Goal: Task Accomplishment & Management: Complete application form

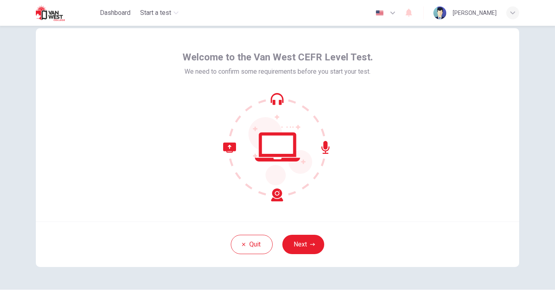
scroll to position [39, 0]
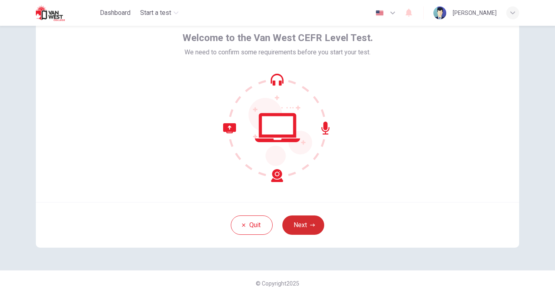
click at [307, 232] on button "Next" at bounding box center [303, 224] width 42 height 19
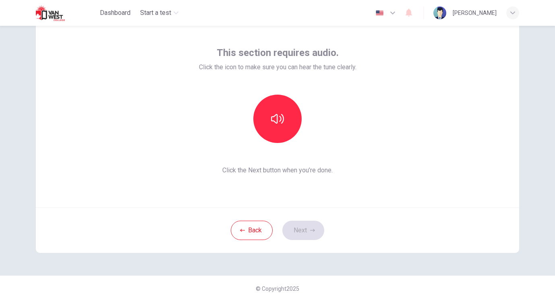
scroll to position [26, 0]
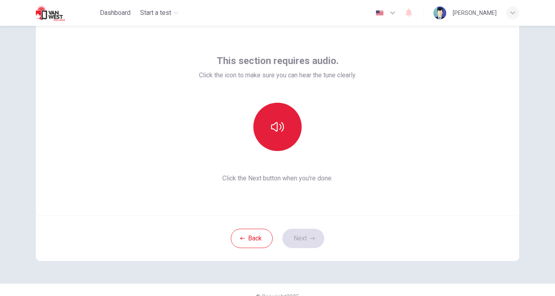
click at [269, 138] on button "button" at bounding box center [277, 127] width 48 height 48
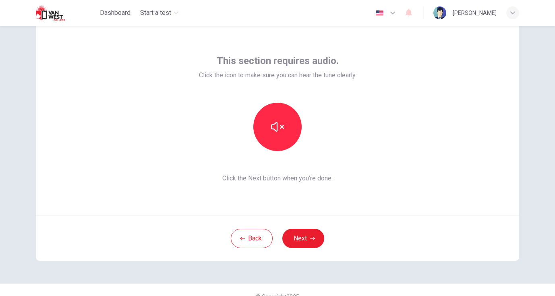
scroll to position [13, 0]
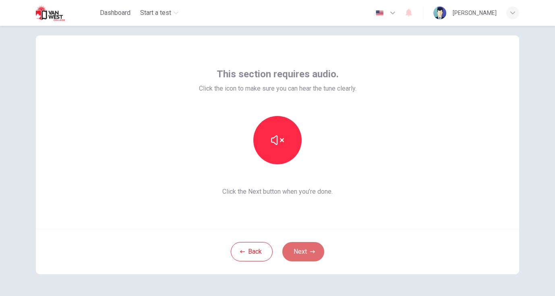
click at [297, 248] on button "Next" at bounding box center [303, 251] width 42 height 19
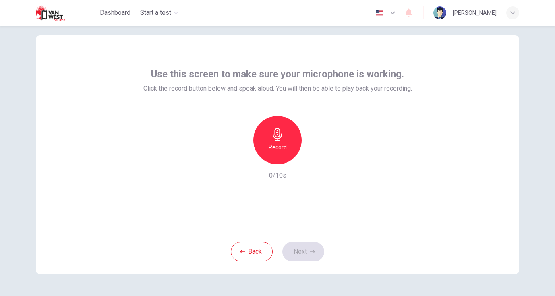
click at [279, 139] on icon "button" at bounding box center [277, 134] width 13 height 13
click at [289, 142] on div "Stop" at bounding box center [277, 140] width 48 height 48
click at [313, 157] on icon "button" at bounding box center [315, 157] width 4 height 5
click at [301, 255] on button "Next" at bounding box center [303, 251] width 42 height 19
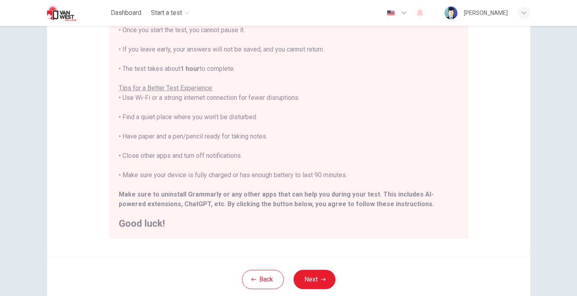
scroll to position [143, 0]
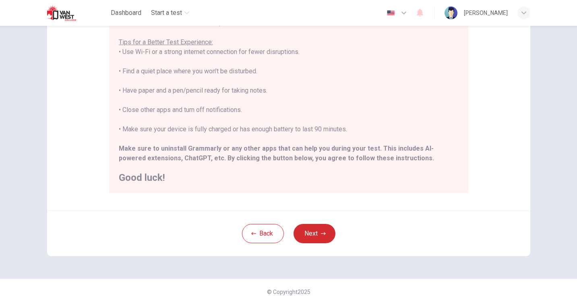
click at [321, 232] on icon "button" at bounding box center [323, 233] width 5 height 5
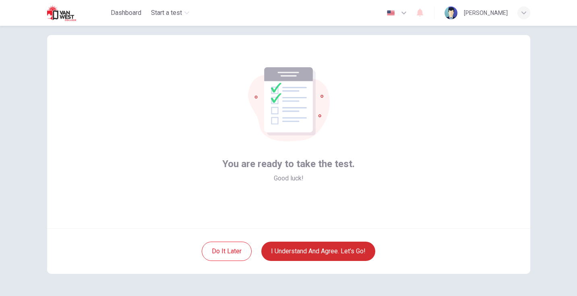
scroll to position [39, 0]
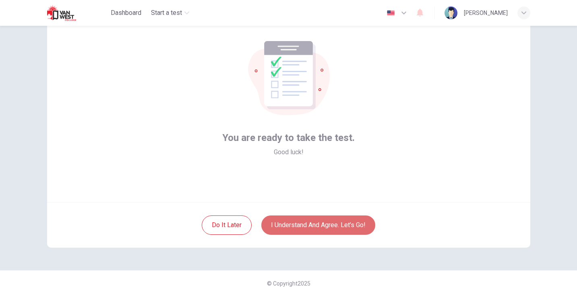
click at [334, 223] on button "I understand and agree. Let’s go!" at bounding box center [318, 224] width 114 height 19
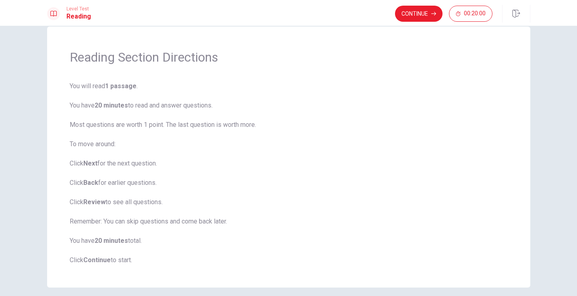
scroll to position [15, 0]
click at [419, 16] on button "Continue" at bounding box center [419, 14] width 48 height 16
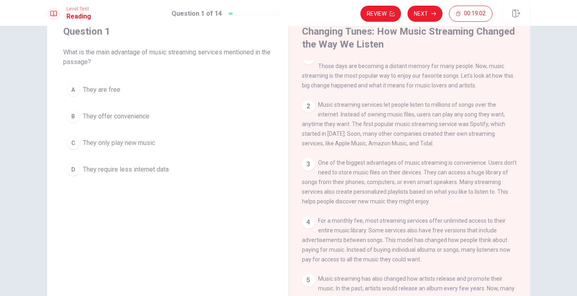
scroll to position [17, 0]
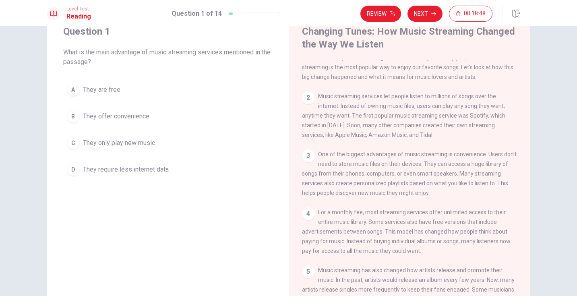
click at [70, 114] on div "B" at bounding box center [73, 116] width 13 height 13
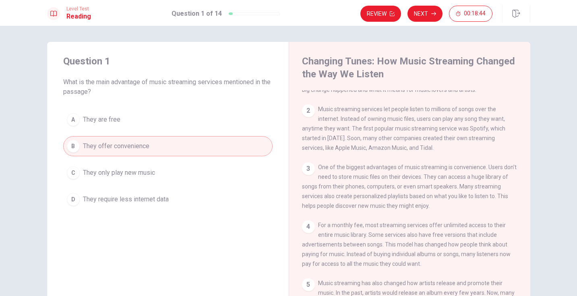
scroll to position [0, 0]
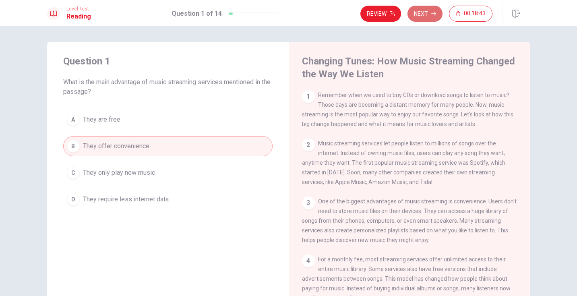
click at [430, 18] on button "Next" at bounding box center [424, 14] width 35 height 16
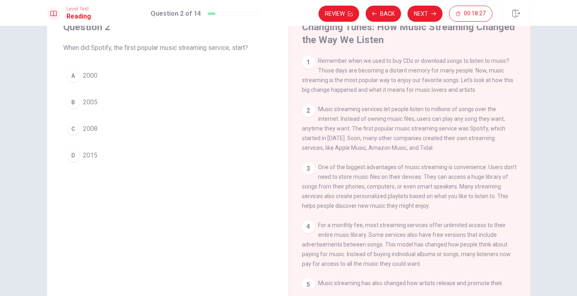
scroll to position [66, 0]
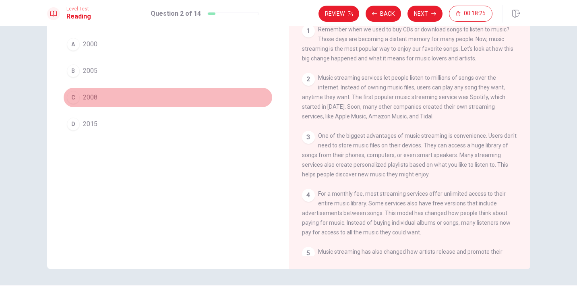
click at [70, 98] on div "C" at bounding box center [73, 97] width 13 height 13
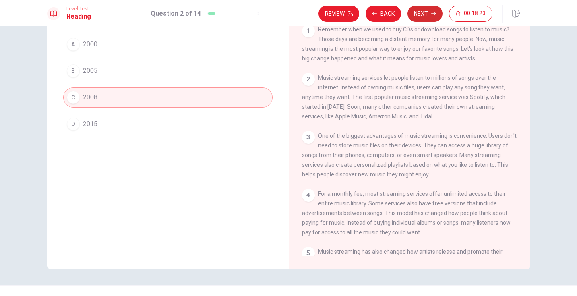
click at [417, 15] on button "Next" at bounding box center [424, 14] width 35 height 16
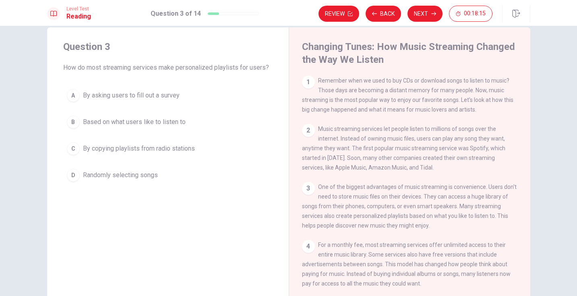
scroll to position [30, 0]
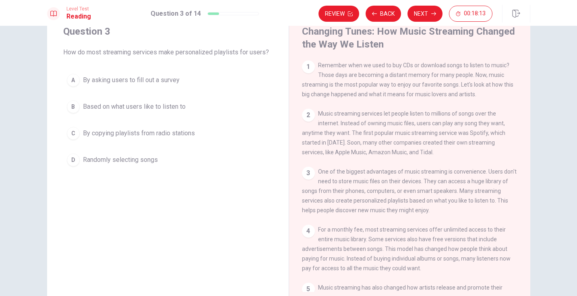
drag, startPoint x: 327, startPoint y: 117, endPoint x: 401, endPoint y: 116, distance: 74.5
click at [401, 116] on span "Music streaming services let people listen to millions of songs over the intern…" at bounding box center [403, 132] width 203 height 45
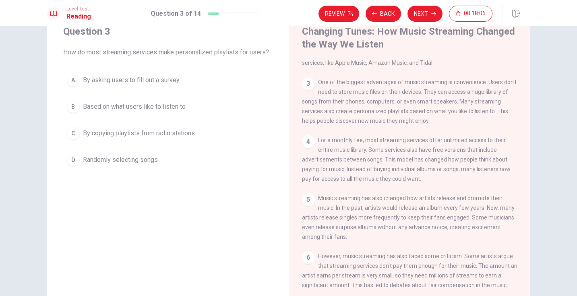
scroll to position [101, 0]
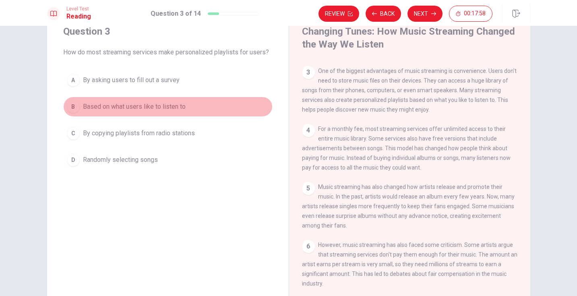
click at [67, 107] on div "B" at bounding box center [73, 106] width 13 height 13
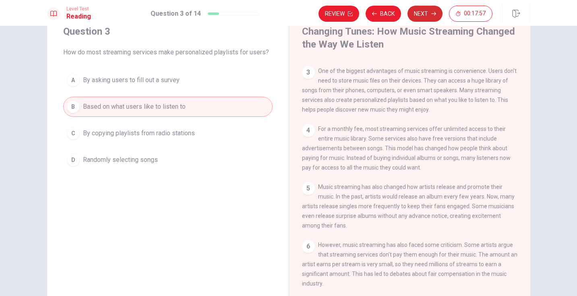
click at [427, 16] on button "Next" at bounding box center [424, 14] width 35 height 16
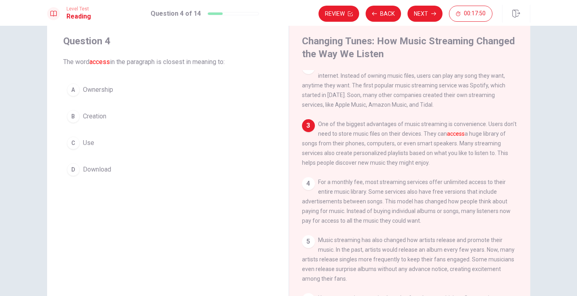
scroll to position [58, 0]
click at [69, 144] on div "C" at bounding box center [73, 142] width 13 height 13
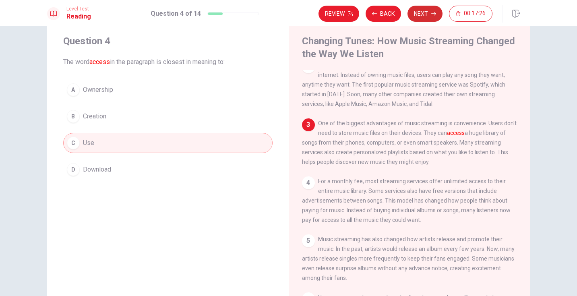
click at [420, 12] on button "Next" at bounding box center [424, 14] width 35 height 16
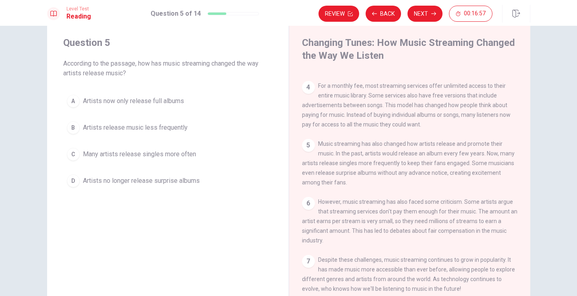
scroll to position [168, 0]
click at [69, 157] on div "C" at bounding box center [73, 154] width 13 height 13
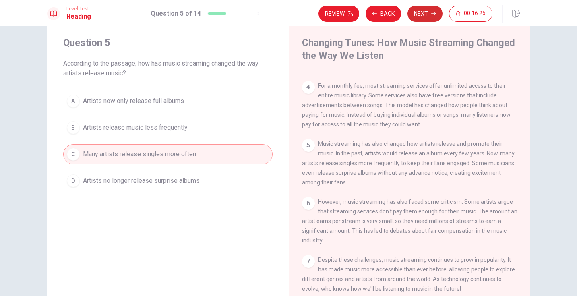
click at [428, 11] on button "Next" at bounding box center [424, 14] width 35 height 16
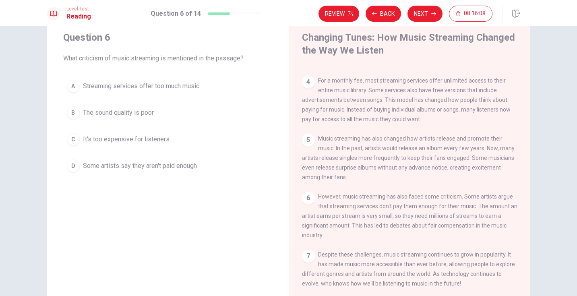
scroll to position [23, 0]
click at [71, 165] on div "D" at bounding box center [73, 166] width 13 height 13
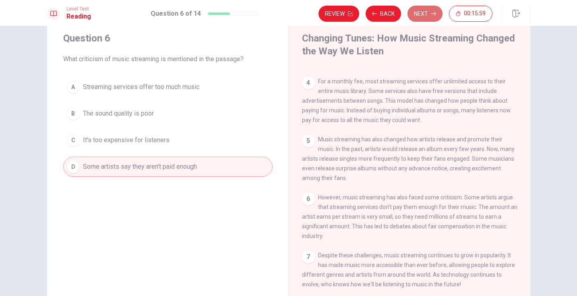
click at [422, 17] on button "Next" at bounding box center [424, 14] width 35 height 16
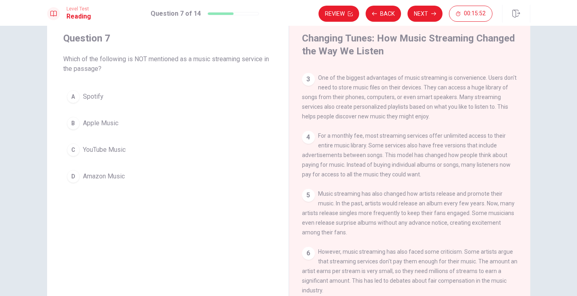
scroll to position [0, 0]
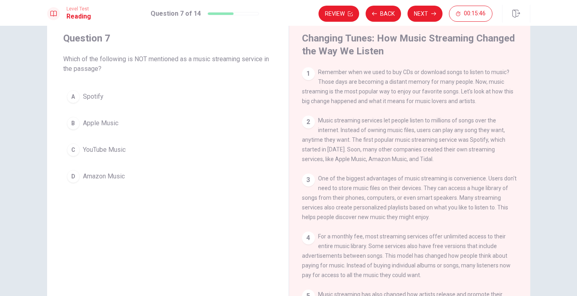
click at [76, 152] on div "C" at bounding box center [73, 149] width 13 height 13
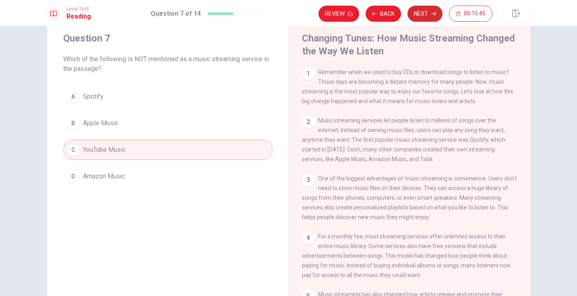
click at [427, 12] on button "Next" at bounding box center [424, 14] width 35 height 16
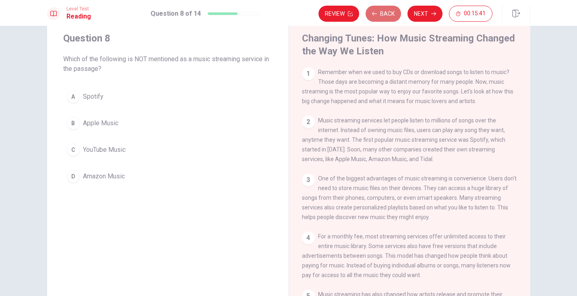
click at [378, 16] on button "Back" at bounding box center [383, 14] width 35 height 16
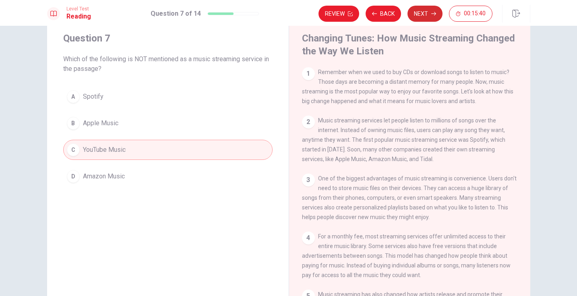
click at [430, 14] on button "Next" at bounding box center [424, 14] width 35 height 16
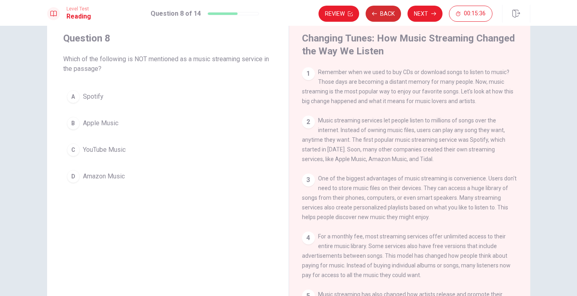
click at [393, 7] on button "Back" at bounding box center [383, 14] width 35 height 16
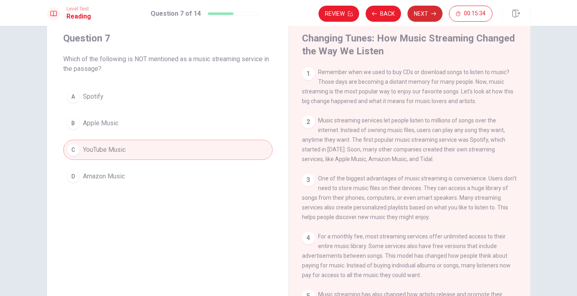
click at [429, 11] on button "Next" at bounding box center [424, 14] width 35 height 16
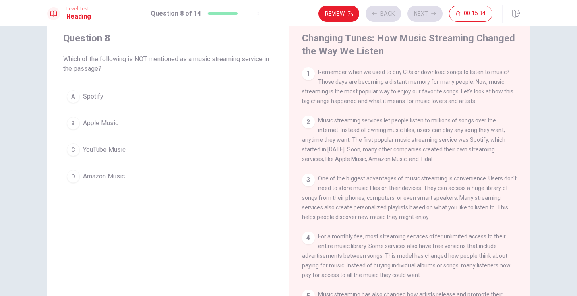
click at [393, 15] on div "Review Back Next 00:15:34" at bounding box center [405, 14] width 174 height 16
click at [424, 14] on div "Review Back Next 00:15:33" at bounding box center [405, 14] width 174 height 16
click at [384, 17] on button "Back" at bounding box center [383, 14] width 35 height 16
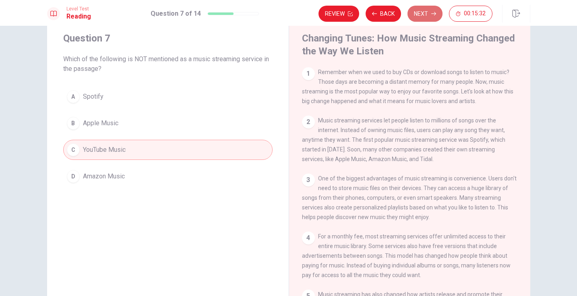
click at [411, 15] on button "Next" at bounding box center [424, 14] width 35 height 16
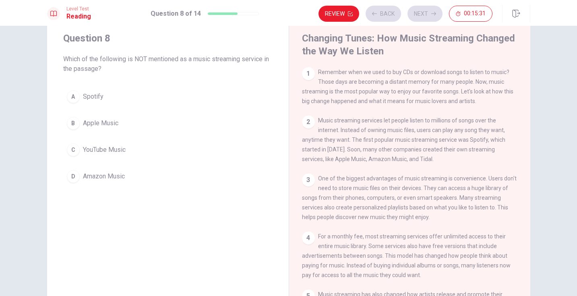
drag, startPoint x: 102, startPoint y: 147, endPoint x: 145, endPoint y: 143, distance: 43.3
click at [102, 147] on span "YouTube Music" at bounding box center [104, 150] width 43 height 10
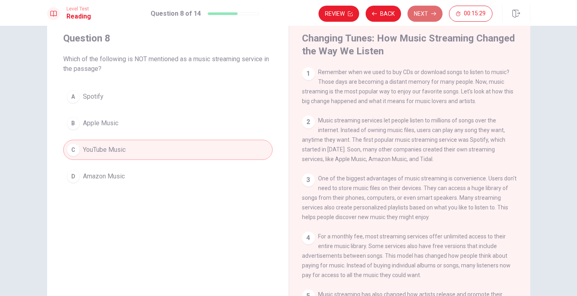
click at [422, 14] on button "Next" at bounding box center [424, 14] width 35 height 16
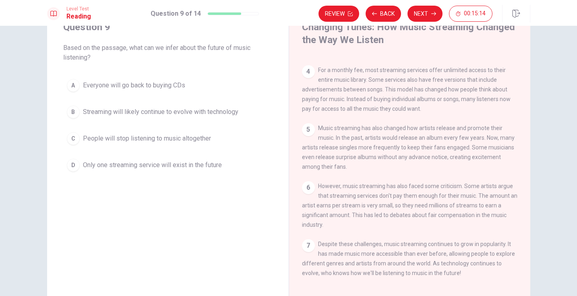
scroll to position [35, 0]
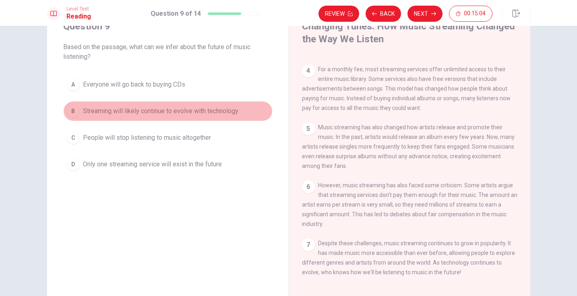
click at [72, 111] on div "B" at bounding box center [73, 111] width 13 height 13
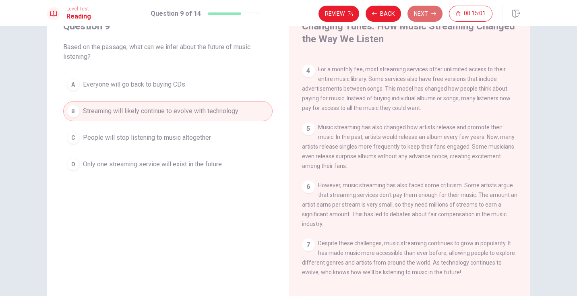
click at [423, 15] on button "Next" at bounding box center [424, 14] width 35 height 16
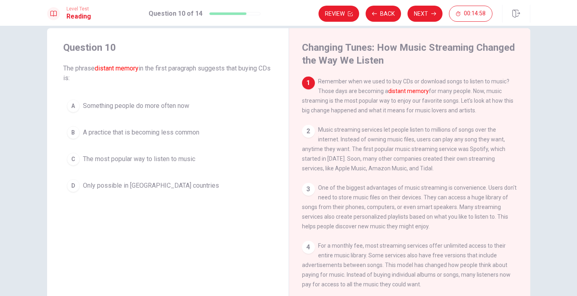
scroll to position [13, 0]
click at [67, 133] on div "B" at bounding box center [73, 132] width 13 height 13
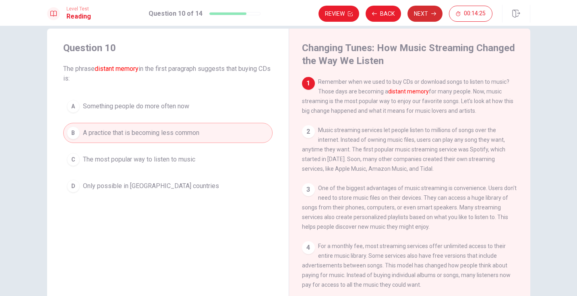
click at [417, 16] on button "Next" at bounding box center [424, 14] width 35 height 16
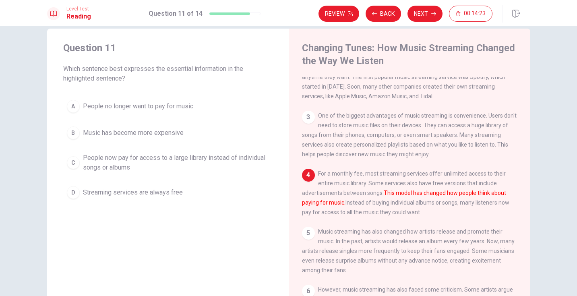
scroll to position [79, 0]
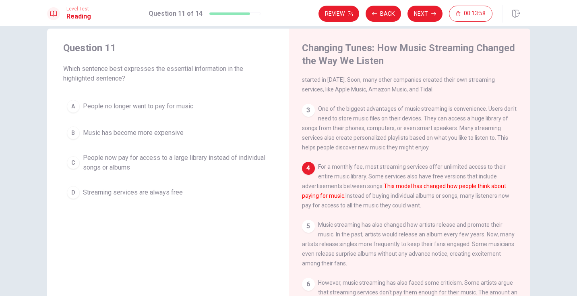
click at [69, 163] on div "C" at bounding box center [73, 162] width 13 height 13
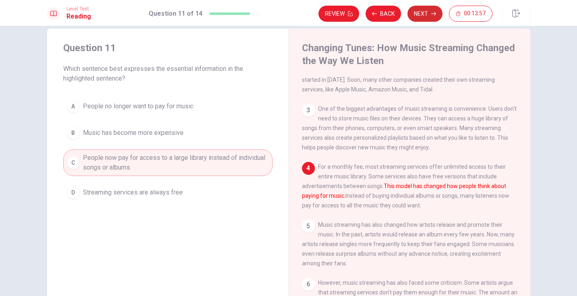
click at [417, 18] on button "Next" at bounding box center [424, 14] width 35 height 16
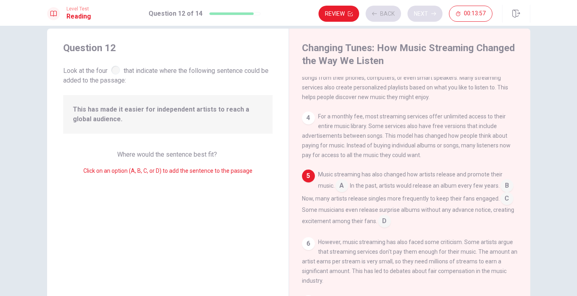
scroll to position [140, 0]
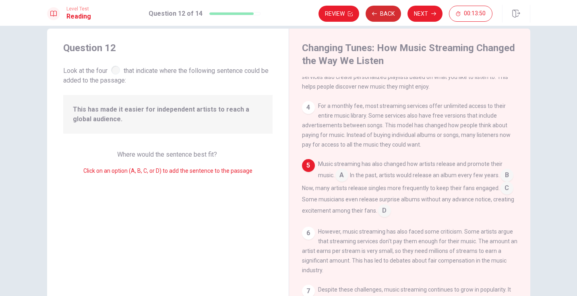
click at [392, 11] on button "Back" at bounding box center [383, 14] width 35 height 16
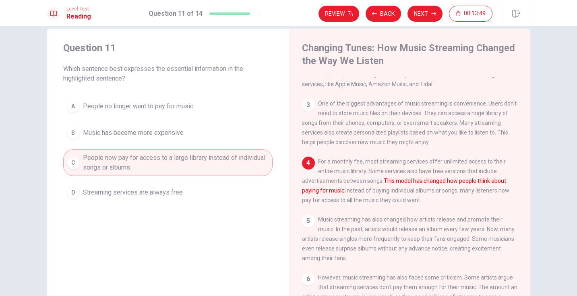
scroll to position [156, 0]
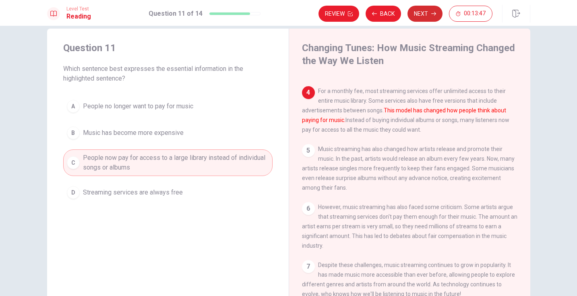
click at [420, 20] on button "Next" at bounding box center [424, 14] width 35 height 16
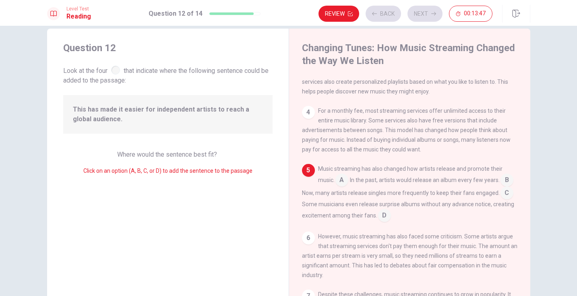
scroll to position [140, 0]
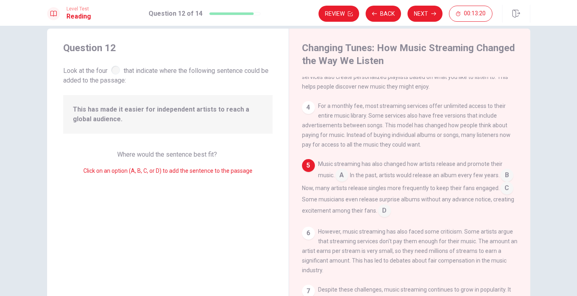
click at [500, 195] on input at bounding box center [506, 188] width 13 height 13
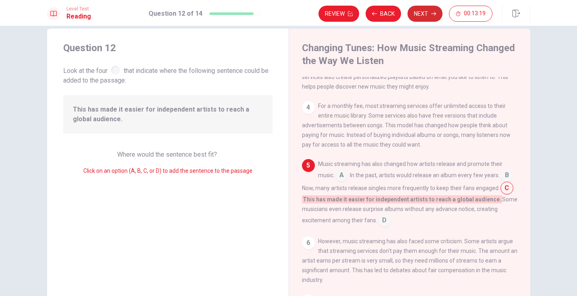
click at [426, 15] on button "Next" at bounding box center [424, 14] width 35 height 16
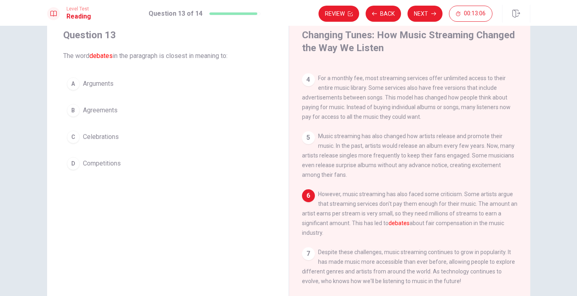
scroll to position [27, 0]
click at [67, 86] on div "A" at bounding box center [73, 83] width 13 height 13
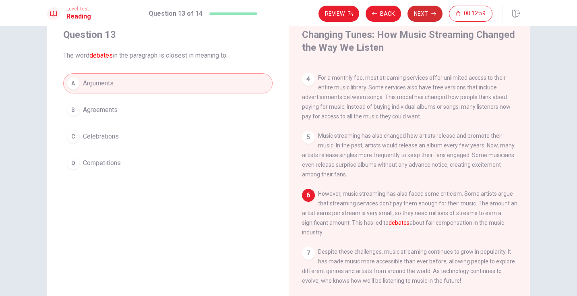
click at [427, 20] on button "Next" at bounding box center [424, 14] width 35 height 16
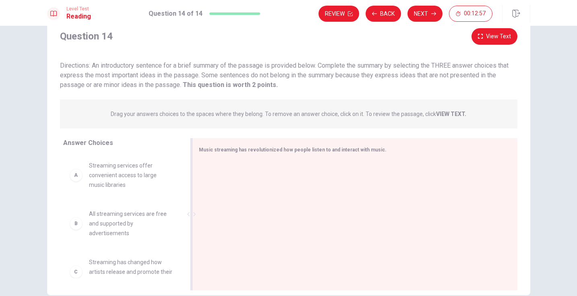
click at [310, 190] on div at bounding box center [352, 215] width 306 height 108
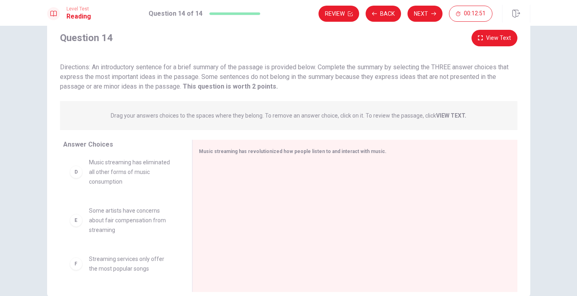
scroll to position [0, 0]
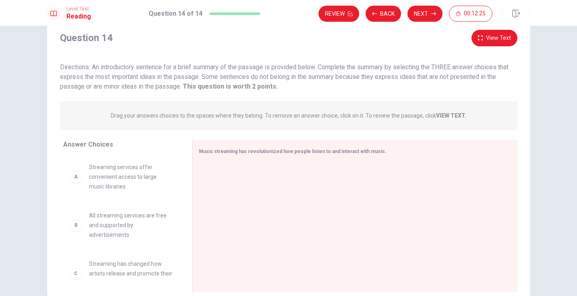
drag, startPoint x: 277, startPoint y: 84, endPoint x: 91, endPoint y: 85, distance: 186.0
click at [91, 85] on div "Directions: An introductory sentence for a brief summary of the passage is prov…" at bounding box center [288, 76] width 457 height 29
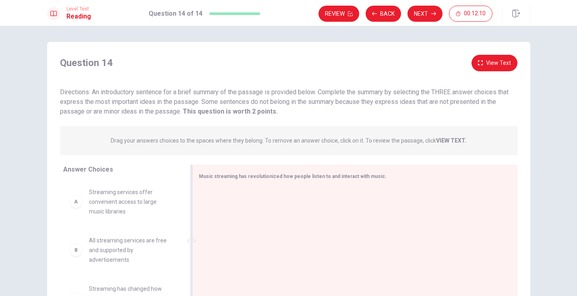
click at [271, 244] on div at bounding box center [352, 242] width 306 height 108
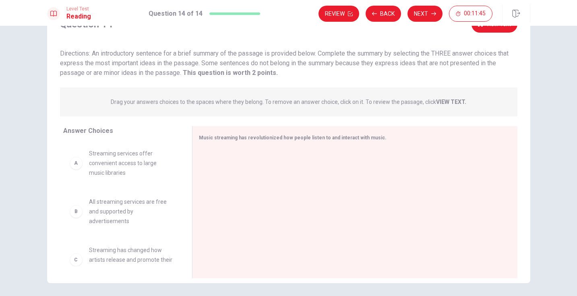
click at [77, 170] on div "A Streaming services offer convenient access to large music libraries" at bounding box center [121, 163] width 103 height 29
click at [75, 169] on div "A Streaming services offer convenient access to large music libraries" at bounding box center [121, 163] width 103 height 29
click at [73, 160] on div "A" at bounding box center [76, 163] width 13 height 13
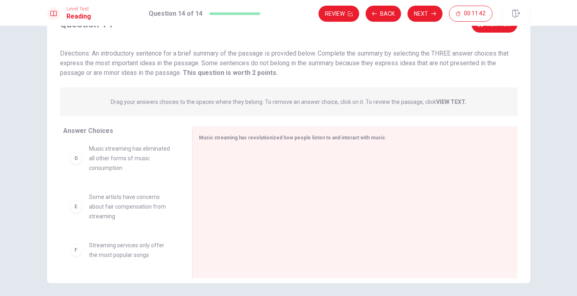
click at [122, 209] on span "Some artists have concerns about fair compensation from streaming" at bounding box center [131, 206] width 84 height 29
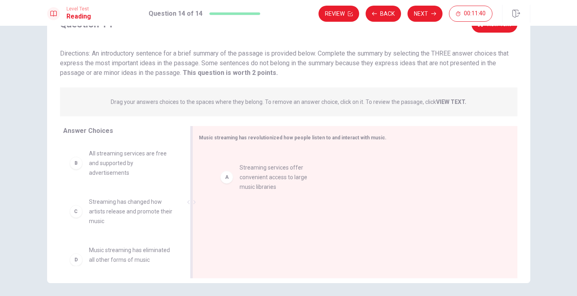
drag, startPoint x: 116, startPoint y: 164, endPoint x: 272, endPoint y: 182, distance: 157.2
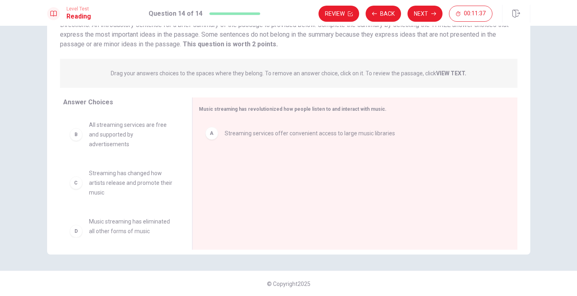
scroll to position [68, 0]
drag, startPoint x: 234, startPoint y: 109, endPoint x: 284, endPoint y: 112, distance: 50.5
click at [266, 111] on span "Music streaming has revolutionized how people listen to and interact with music." at bounding box center [293, 109] width 188 height 6
drag, startPoint x: 108, startPoint y: 135, endPoint x: 283, endPoint y: 166, distance: 177.9
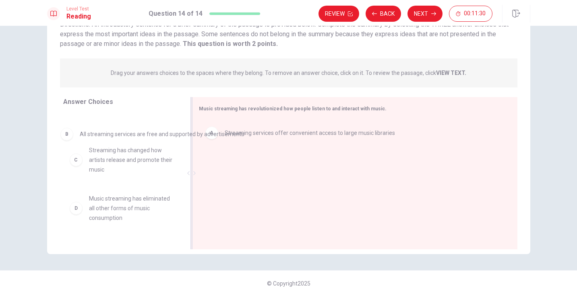
drag, startPoint x: 252, startPoint y: 168, endPoint x: 102, endPoint y: 139, distance: 152.2
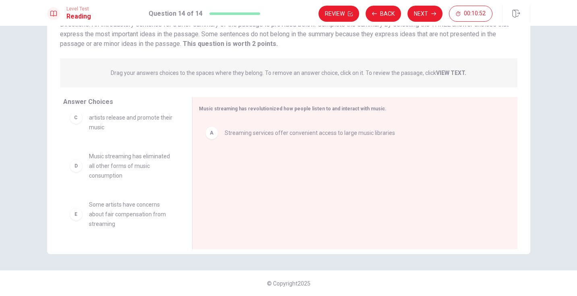
scroll to position [55, 0]
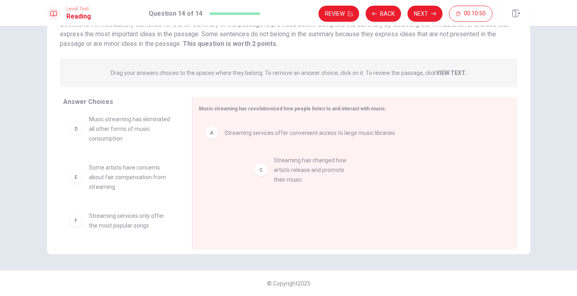
drag, startPoint x: 119, startPoint y: 132, endPoint x: 307, endPoint y: 176, distance: 193.1
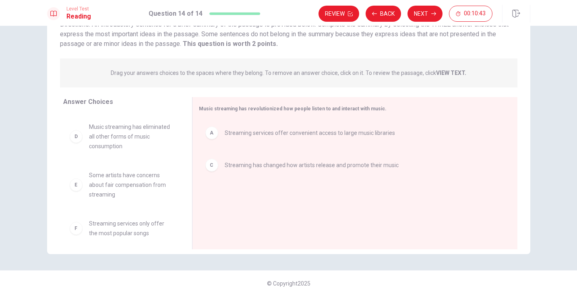
scroll to position [53, 0]
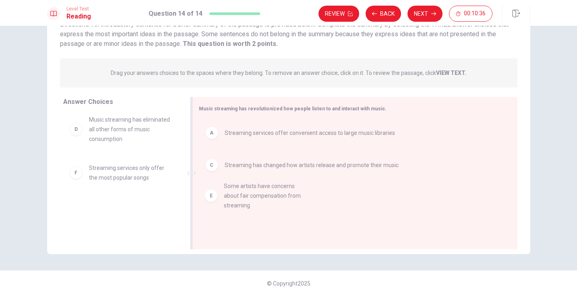
drag, startPoint x: 136, startPoint y: 185, endPoint x: 280, endPoint y: 207, distance: 145.4
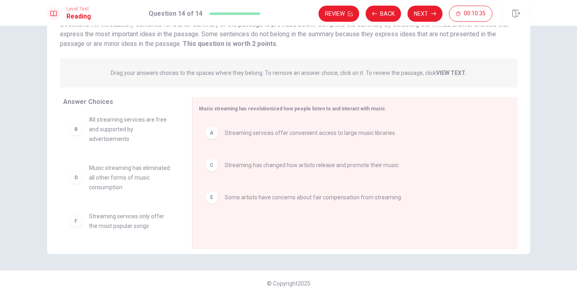
scroll to position [5, 0]
click at [428, 14] on button "Next" at bounding box center [424, 14] width 35 height 16
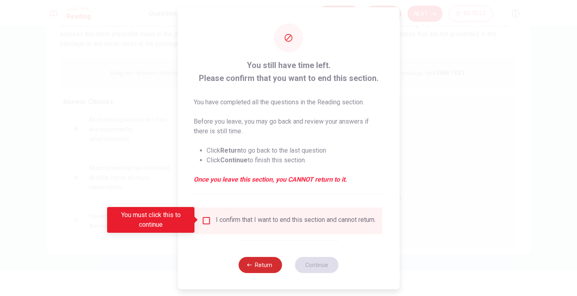
click at [267, 273] on button "Return" at bounding box center [260, 265] width 43 height 16
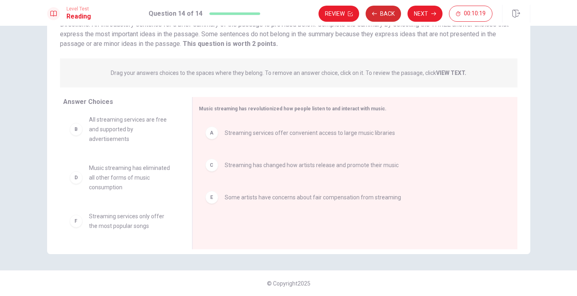
click at [377, 18] on button "Back" at bounding box center [383, 14] width 35 height 16
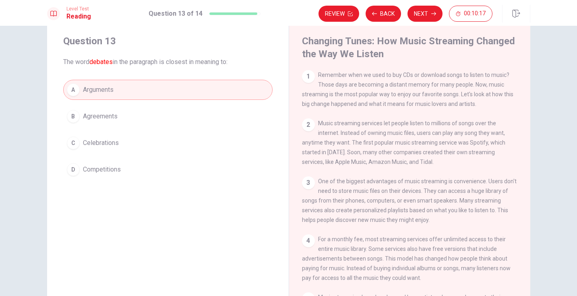
scroll to position [0, 0]
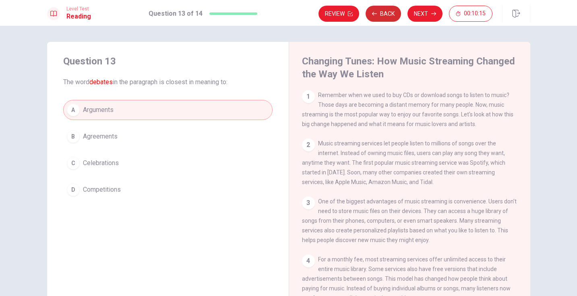
click at [372, 16] on button "Back" at bounding box center [383, 14] width 35 height 16
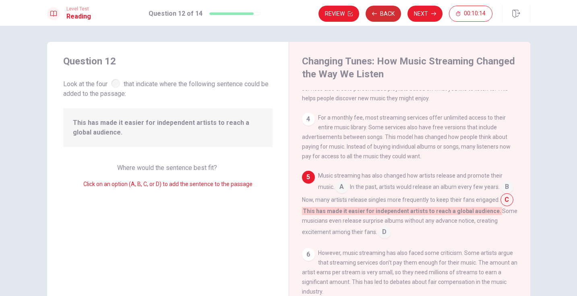
scroll to position [150, 0]
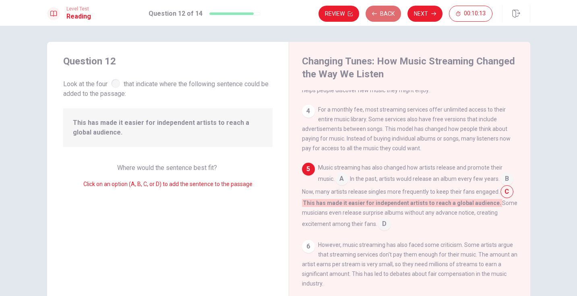
click at [372, 16] on button "Back" at bounding box center [383, 14] width 35 height 16
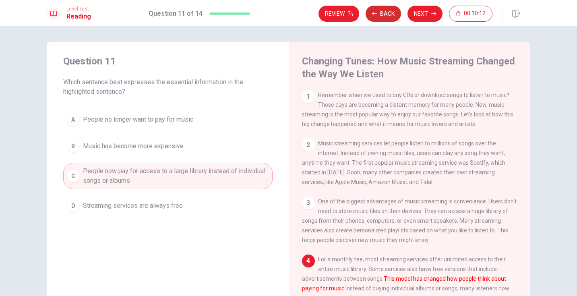
click at [372, 16] on button "Back" at bounding box center [383, 14] width 35 height 16
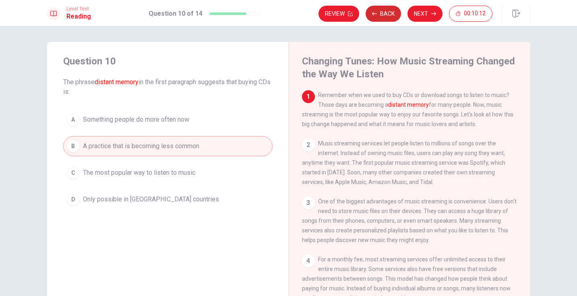
click at [372, 16] on button "Back" at bounding box center [383, 14] width 35 height 16
click at [393, 15] on button "Back" at bounding box center [383, 14] width 35 height 16
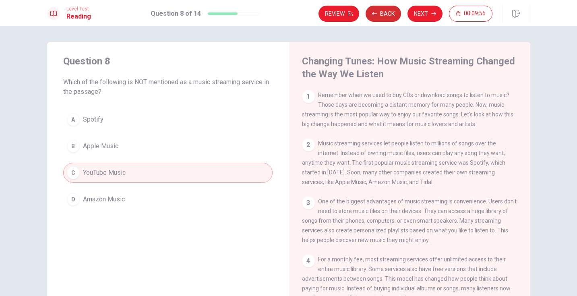
click at [393, 15] on button "Back" at bounding box center [383, 14] width 35 height 16
click at [389, 17] on button "Back" at bounding box center [383, 14] width 35 height 16
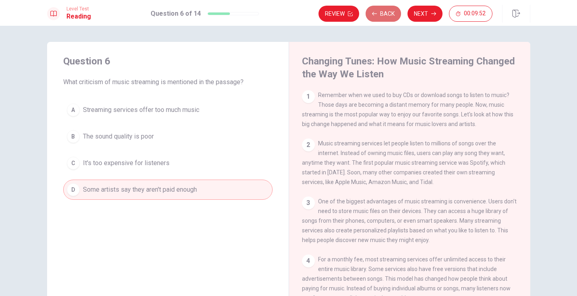
click at [389, 17] on button "Back" at bounding box center [383, 14] width 35 height 16
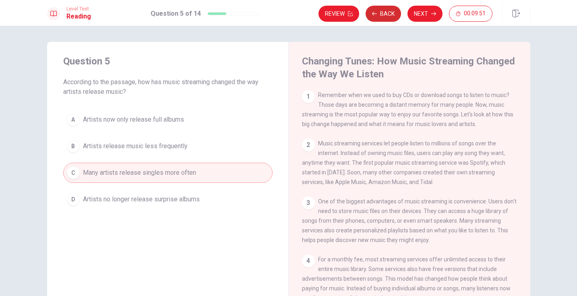
click at [389, 17] on button "Back" at bounding box center [383, 14] width 35 height 16
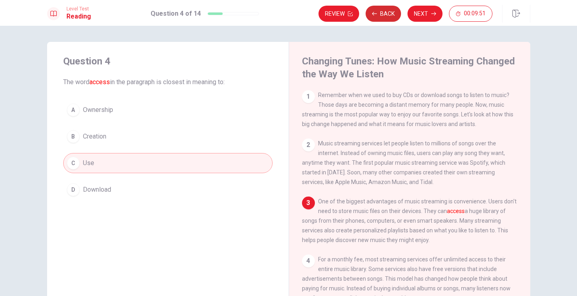
scroll to position [9, 0]
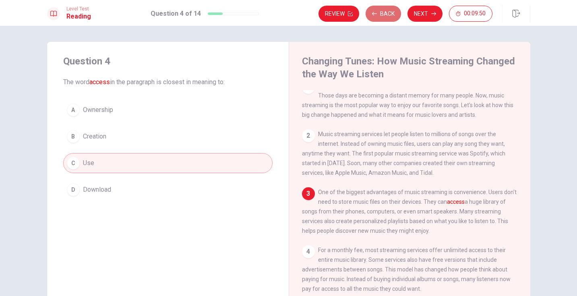
click at [389, 17] on button "Back" at bounding box center [383, 14] width 35 height 16
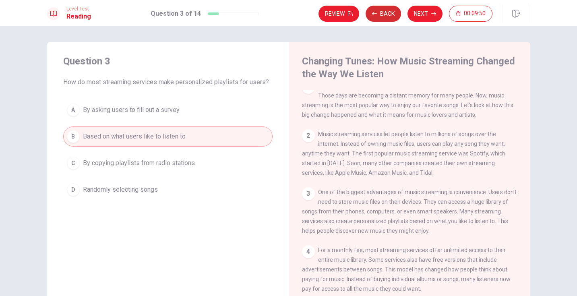
click at [389, 17] on button "Back" at bounding box center [383, 14] width 35 height 16
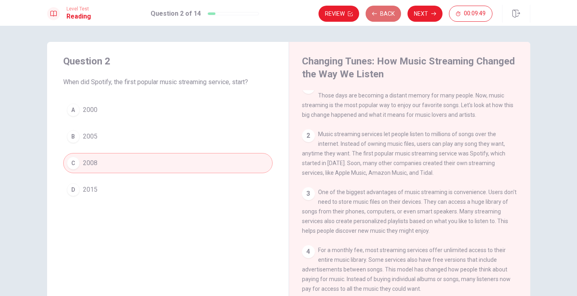
click at [389, 17] on button "Back" at bounding box center [383, 14] width 35 height 16
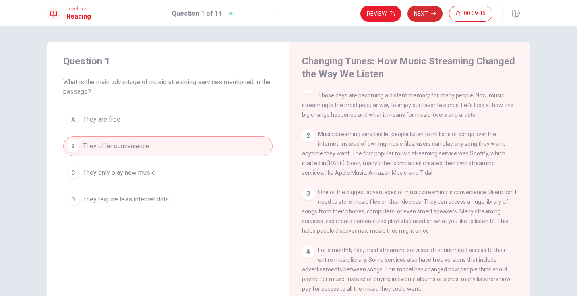
click at [418, 18] on button "Next" at bounding box center [424, 14] width 35 height 16
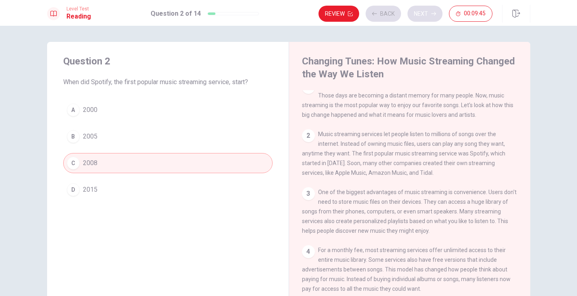
click at [418, 18] on div "Review Back Next 00:09:45" at bounding box center [405, 14] width 174 height 16
click at [418, 18] on div "Review Back Next 00:09:44" at bounding box center [405, 14] width 174 height 16
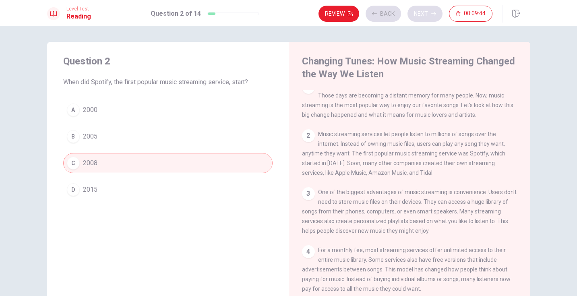
click at [418, 18] on div "Review Back Next 00:09:44" at bounding box center [405, 14] width 174 height 16
click at [418, 18] on button "Next" at bounding box center [424, 14] width 35 height 16
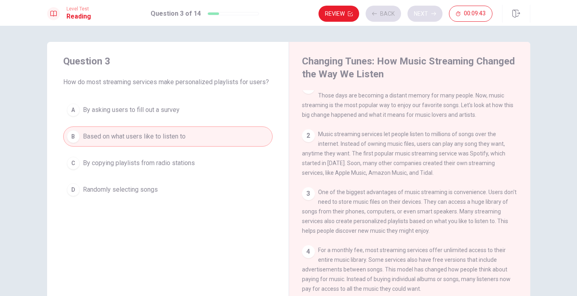
click at [418, 18] on div "Review Back Next 00:09:43" at bounding box center [405, 14] width 174 height 16
click at [418, 18] on button "Next" at bounding box center [424, 14] width 35 height 16
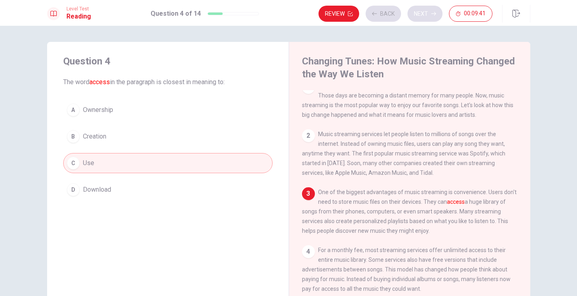
click at [418, 18] on div "Review Back Next 00:09:41" at bounding box center [405, 14] width 174 height 16
click at [426, 16] on button "Next" at bounding box center [424, 14] width 35 height 16
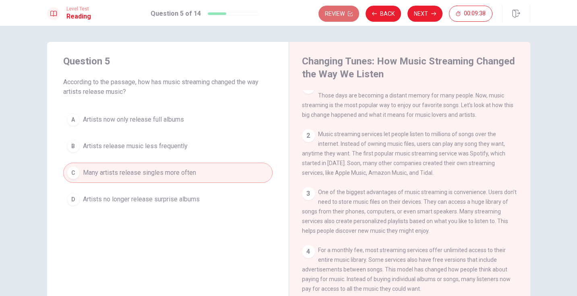
click at [345, 17] on button "Review" at bounding box center [338, 14] width 41 height 16
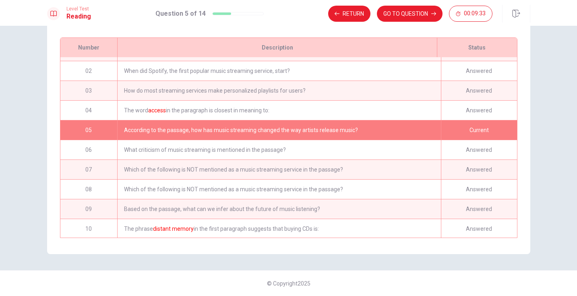
scroll to position [0, 0]
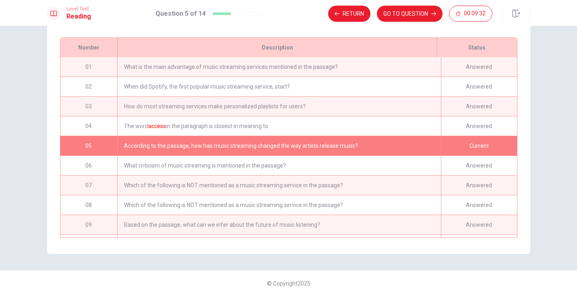
click at [321, 149] on div "According to the passage, how has music streaming changed the way artists relea…" at bounding box center [278, 145] width 323 height 19
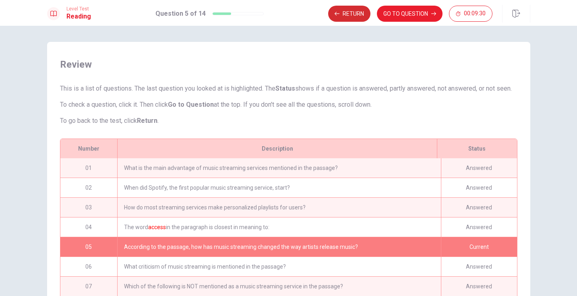
click at [354, 13] on button "Return" at bounding box center [349, 14] width 42 height 16
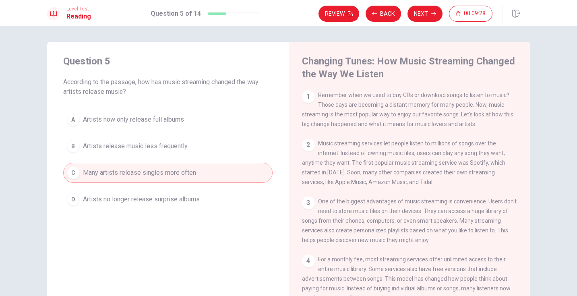
click at [160, 171] on span "Many artists release singles more often" at bounding box center [139, 173] width 113 height 10
click at [332, 14] on button "Review" at bounding box center [338, 14] width 41 height 16
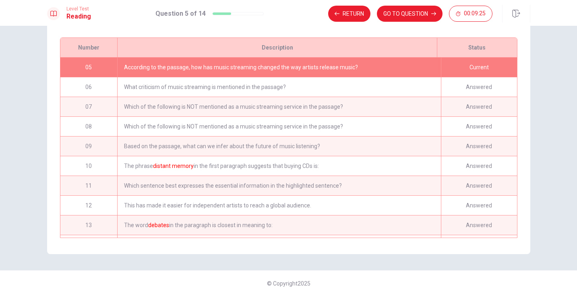
scroll to position [77, 0]
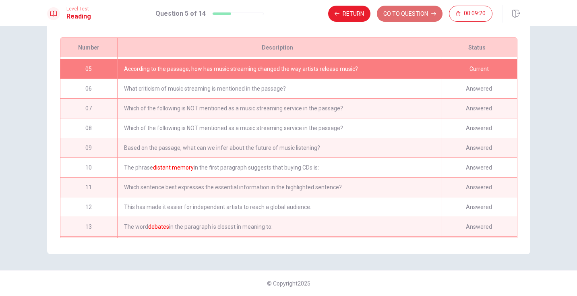
click at [420, 16] on button "GO TO QUESTION" at bounding box center [410, 14] width 66 height 16
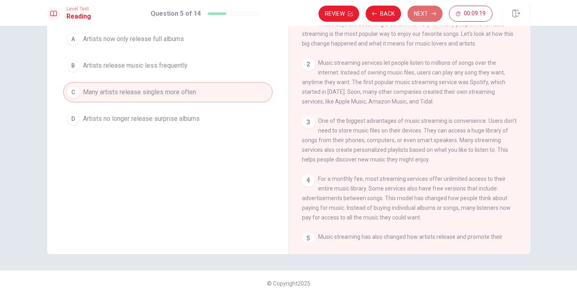
click at [417, 18] on button "Next" at bounding box center [424, 14] width 35 height 16
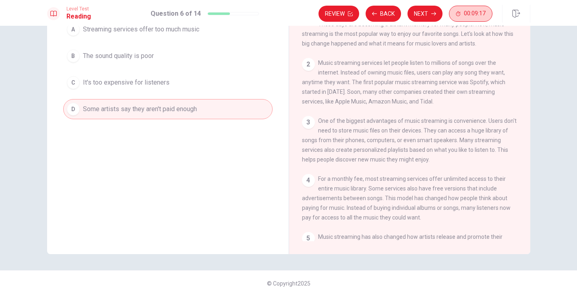
click at [470, 14] on span "00:09:17" at bounding box center [475, 13] width 22 height 6
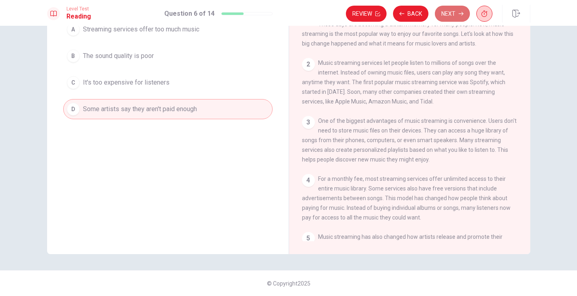
click at [448, 15] on button "Next" at bounding box center [452, 14] width 35 height 16
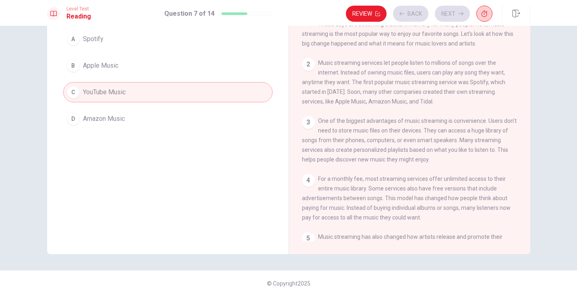
click at [489, 12] on button "button" at bounding box center [484, 14] width 16 height 16
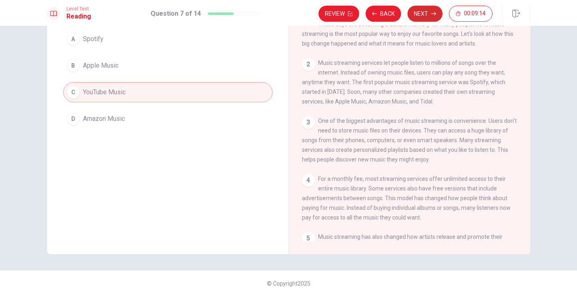
click at [422, 17] on button "Next" at bounding box center [424, 14] width 35 height 16
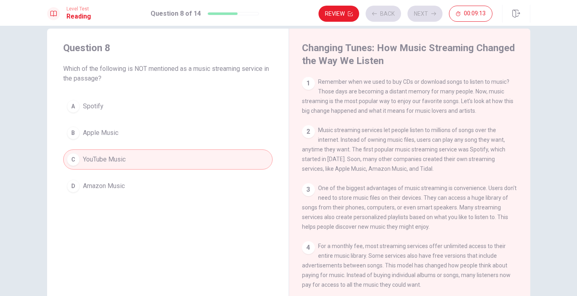
scroll to position [0, 0]
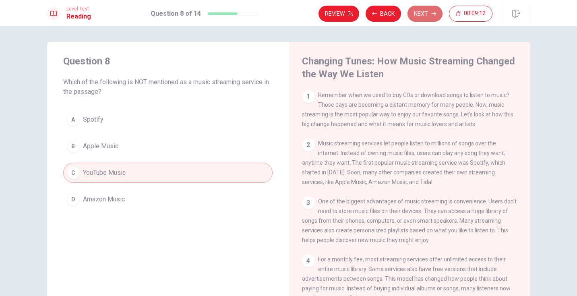
click at [426, 10] on button "Next" at bounding box center [424, 14] width 35 height 16
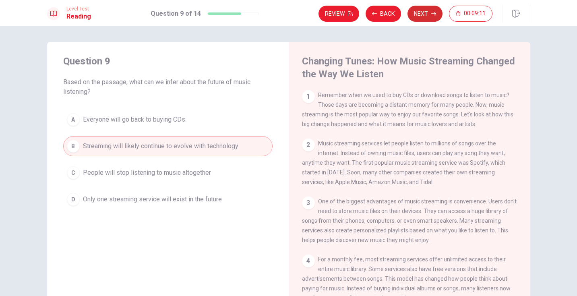
click at [426, 14] on button "Next" at bounding box center [424, 14] width 35 height 16
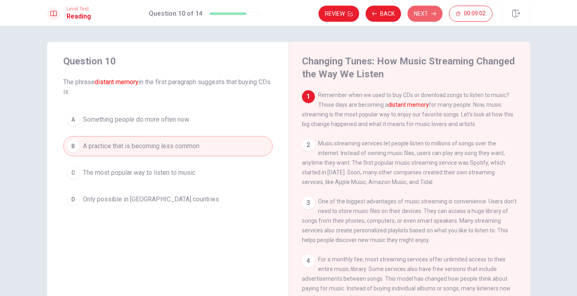
click at [426, 18] on button "Next" at bounding box center [424, 14] width 35 height 16
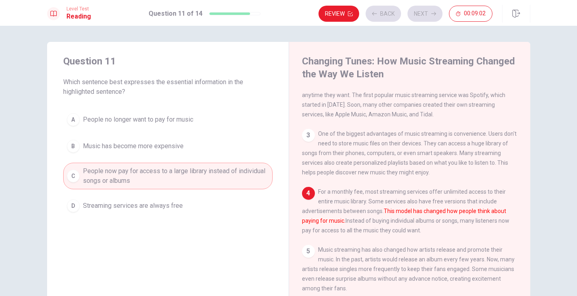
scroll to position [69, 0]
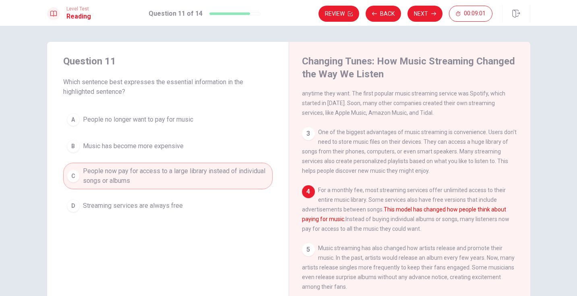
click at [426, 18] on button "Next" at bounding box center [424, 14] width 35 height 16
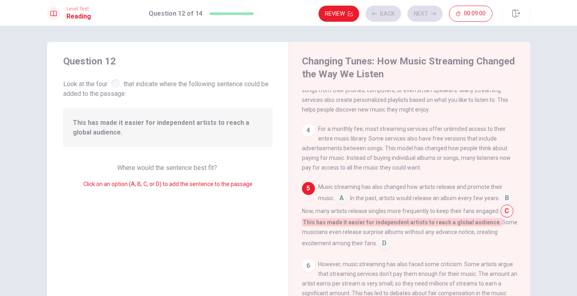
scroll to position [150, 0]
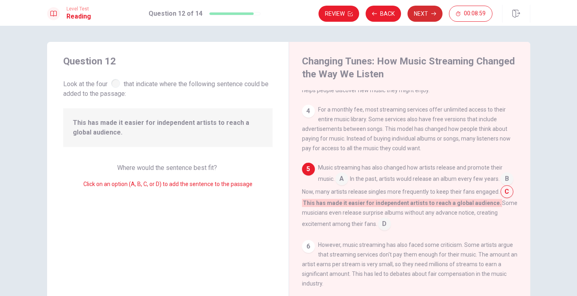
click at [424, 16] on button "Next" at bounding box center [424, 14] width 35 height 16
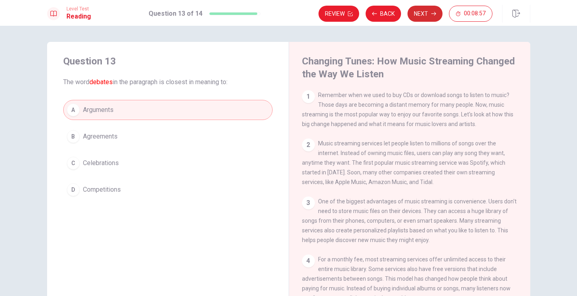
click at [424, 19] on button "Next" at bounding box center [424, 14] width 35 height 16
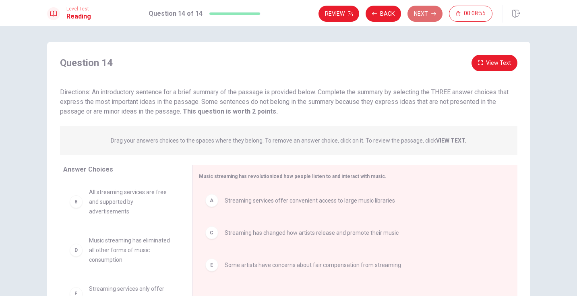
click at [434, 16] on button "Next" at bounding box center [424, 14] width 35 height 16
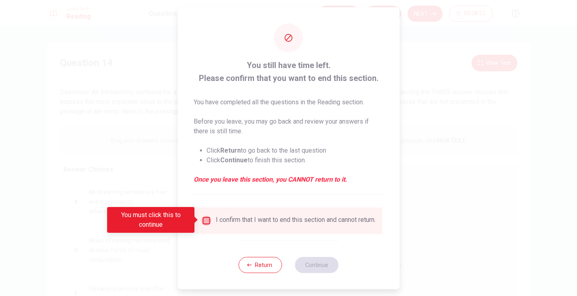
click at [204, 219] on input "You must click this to continue" at bounding box center [206, 221] width 10 height 10
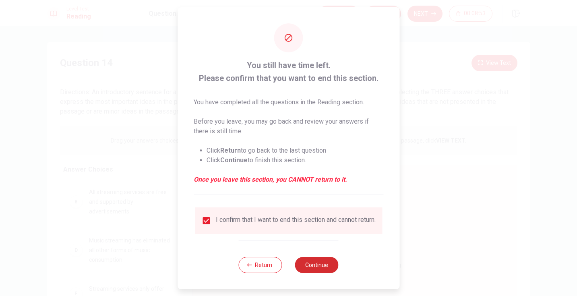
click at [308, 269] on button "Continue" at bounding box center [316, 265] width 43 height 16
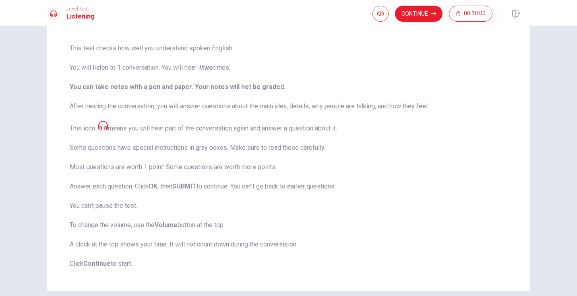
scroll to position [63, 0]
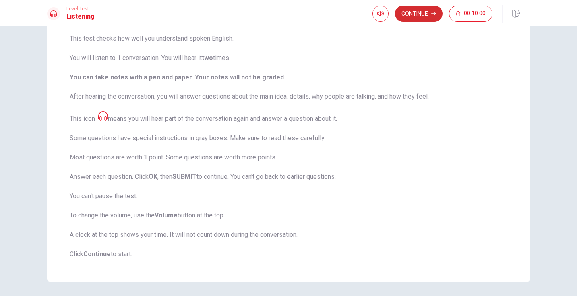
click at [416, 13] on button "Continue" at bounding box center [419, 14] width 48 height 16
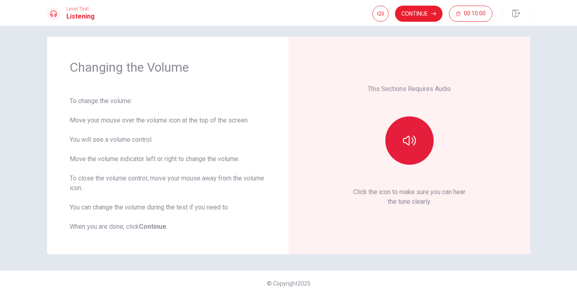
click at [406, 144] on icon "button" at bounding box center [409, 141] width 13 height 10
click at [416, 17] on button "Continue" at bounding box center [419, 14] width 48 height 16
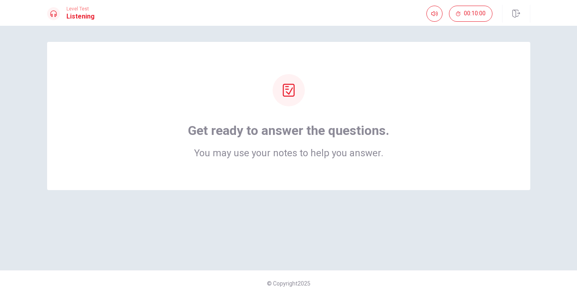
click at [329, 168] on div "Get ready to answer the questions. You may use your notes to help you answer." at bounding box center [288, 116] width 483 height 148
click at [283, 82] on div at bounding box center [289, 90] width 32 height 32
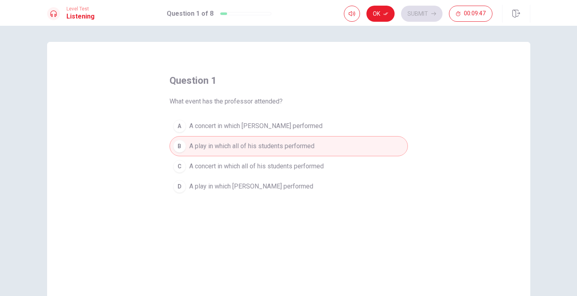
click at [206, 125] on span "A concert in which [PERSON_NAME] performed" at bounding box center [255, 126] width 133 height 10
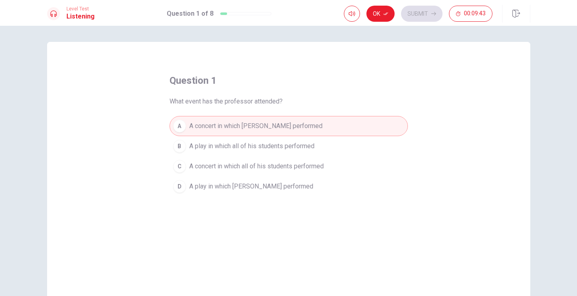
click at [273, 163] on span "A concert in which all of his students performed" at bounding box center [256, 166] width 134 height 10
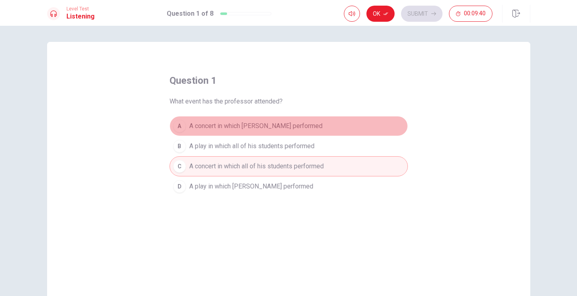
click at [243, 129] on span "A concert in which [PERSON_NAME] performed" at bounding box center [255, 126] width 133 height 10
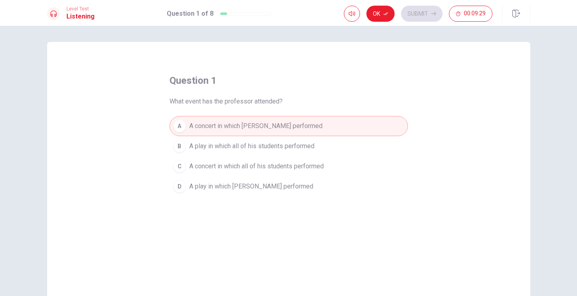
click at [271, 125] on span "A concert in which [PERSON_NAME] performed" at bounding box center [255, 126] width 133 height 10
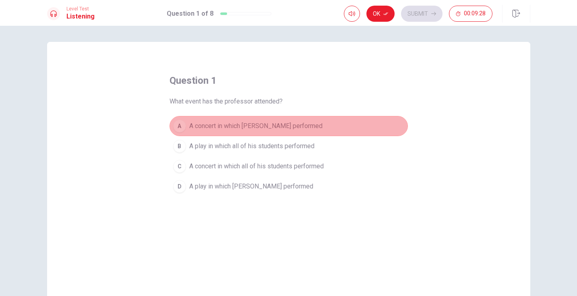
click at [271, 125] on span "A concert in which [PERSON_NAME] performed" at bounding box center [255, 126] width 133 height 10
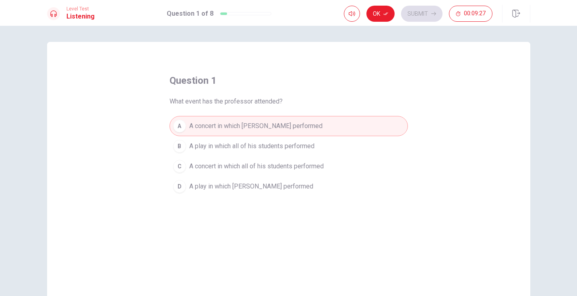
click at [176, 126] on div "A" at bounding box center [179, 126] width 13 height 13
click at [231, 190] on span "A play in which [PERSON_NAME] performed" at bounding box center [251, 187] width 124 height 10
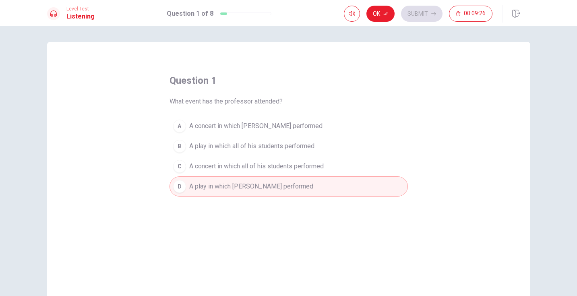
click at [255, 126] on span "A concert in which [PERSON_NAME] performed" at bounding box center [255, 126] width 133 height 10
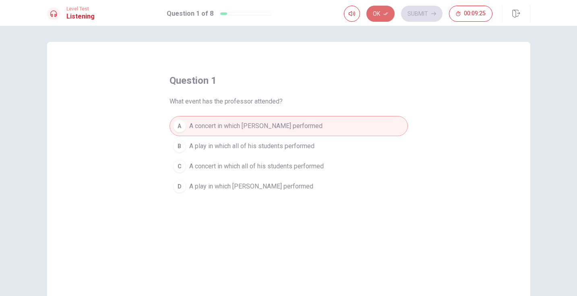
click at [378, 11] on button "Ok" at bounding box center [380, 14] width 28 height 16
click at [416, 19] on button "Submit" at bounding box center [421, 14] width 41 height 16
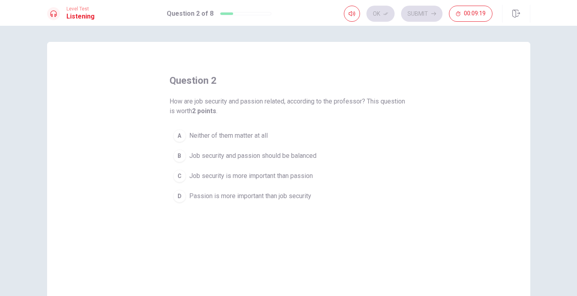
drag, startPoint x: 225, startPoint y: 102, endPoint x: 196, endPoint y: 103, distance: 29.0
click at [196, 103] on span "How are job security and passion related, according to the professor? This ques…" at bounding box center [289, 106] width 238 height 19
click at [178, 157] on div "B" at bounding box center [179, 155] width 13 height 13
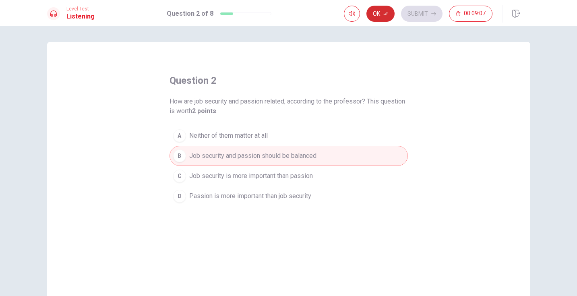
click at [377, 11] on button "Ok" at bounding box center [380, 14] width 28 height 16
click at [423, 19] on button "Submit" at bounding box center [421, 14] width 41 height 16
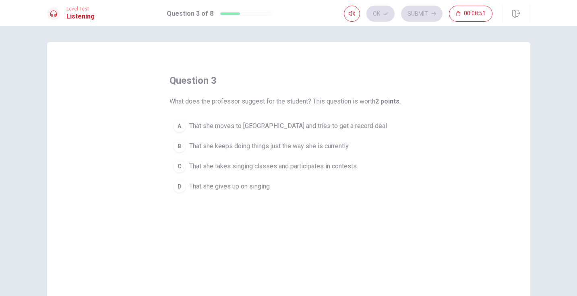
click at [176, 163] on div "C" at bounding box center [179, 166] width 13 height 13
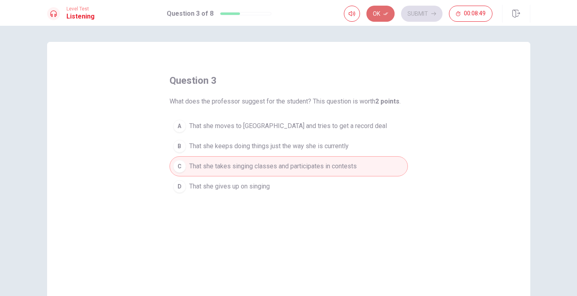
click at [378, 9] on button "Ok" at bounding box center [380, 14] width 28 height 16
click at [414, 10] on button "Submit" at bounding box center [421, 14] width 41 height 16
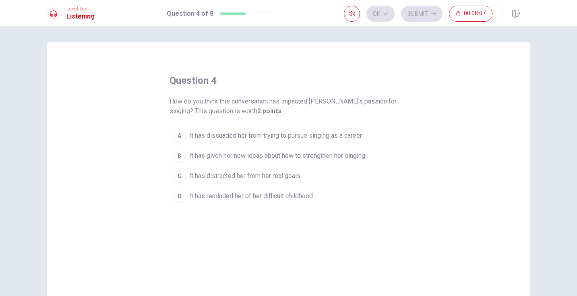
click at [177, 136] on div "A" at bounding box center [179, 135] width 13 height 13
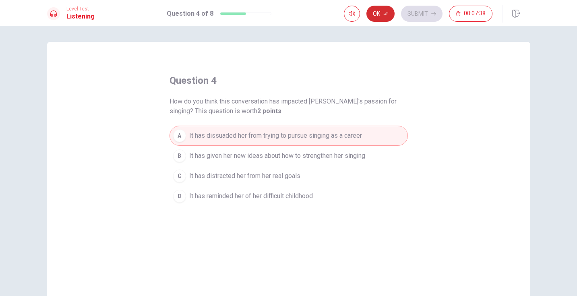
click at [380, 19] on button "Ok" at bounding box center [380, 14] width 28 height 16
click at [421, 16] on button "Submit" at bounding box center [421, 14] width 41 height 16
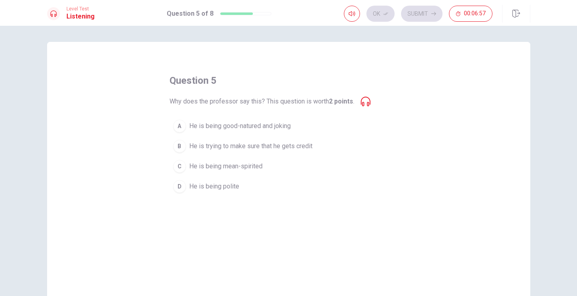
click at [180, 126] on div "A" at bounding box center [179, 126] width 13 height 13
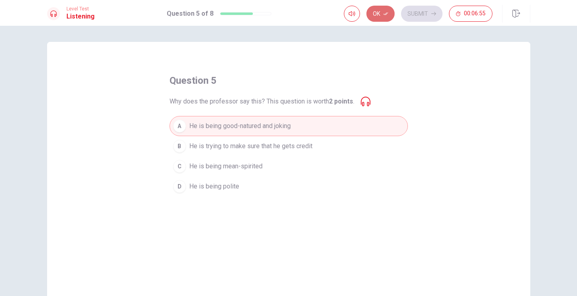
click at [384, 14] on icon "button" at bounding box center [385, 13] width 5 height 5
click at [418, 16] on button "Submit" at bounding box center [421, 14] width 41 height 16
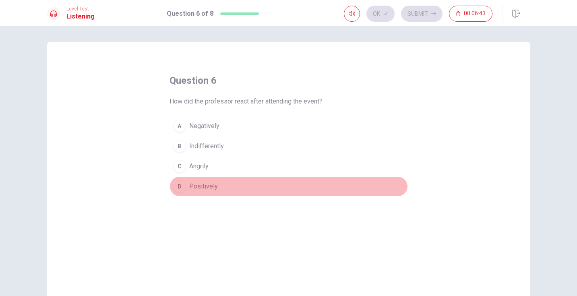
click at [180, 187] on div "D" at bounding box center [179, 186] width 13 height 13
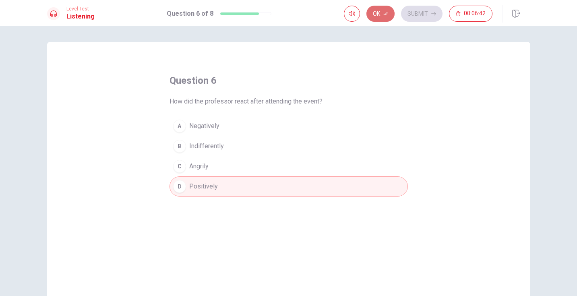
click at [383, 17] on button "Ok" at bounding box center [380, 14] width 28 height 16
click at [430, 14] on button "Submit" at bounding box center [421, 14] width 41 height 16
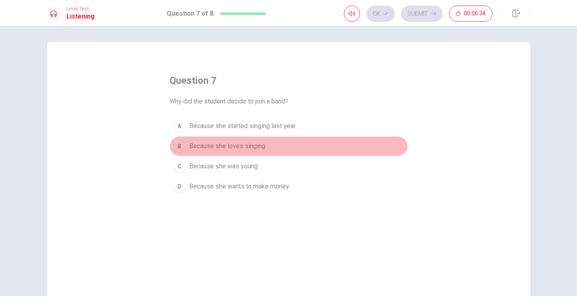
click at [177, 145] on div "B" at bounding box center [179, 146] width 13 height 13
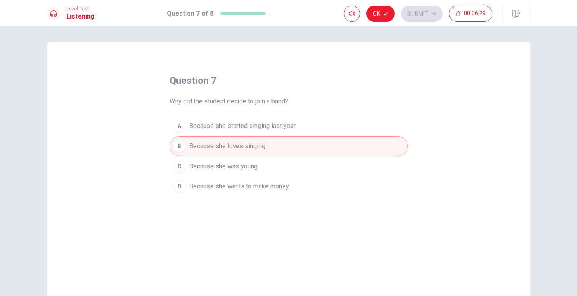
drag, startPoint x: 388, startPoint y: 17, endPoint x: 400, endPoint y: 17, distance: 12.1
click at [389, 17] on button "Ok" at bounding box center [380, 14] width 28 height 16
click at [411, 14] on button "Submit" at bounding box center [421, 14] width 41 height 16
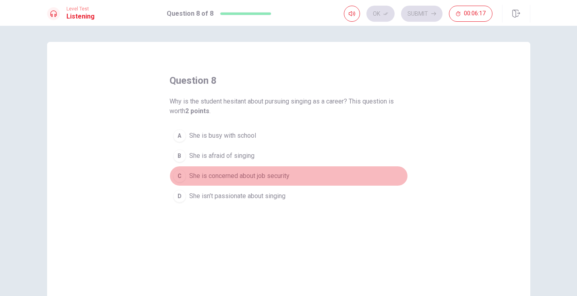
click at [173, 176] on div "C" at bounding box center [179, 176] width 13 height 13
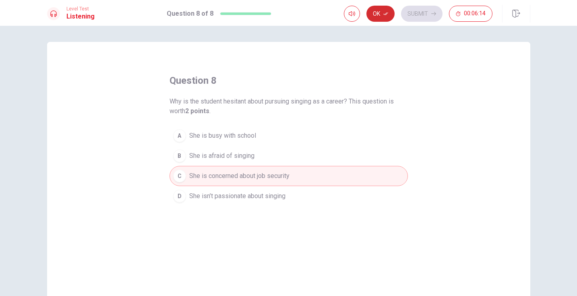
click at [381, 16] on button "Ok" at bounding box center [380, 14] width 28 height 16
click at [416, 14] on button "Submit" at bounding box center [421, 14] width 41 height 16
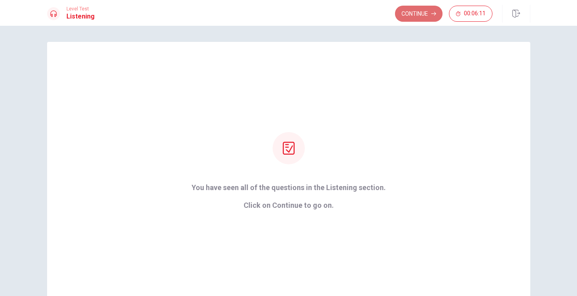
click at [412, 15] on button "Continue" at bounding box center [419, 14] width 48 height 16
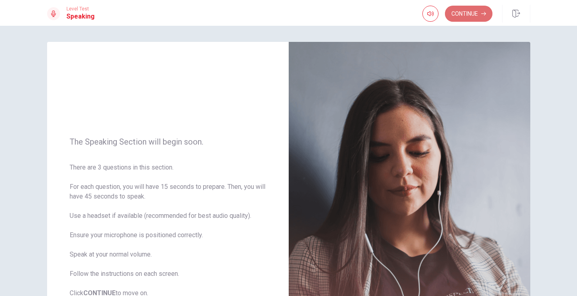
click at [466, 18] on button "Continue" at bounding box center [469, 14] width 48 height 16
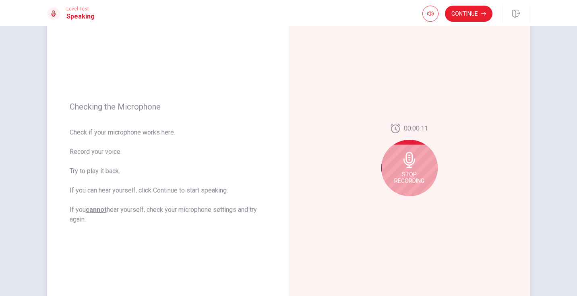
scroll to position [55, 0]
click at [401, 180] on span "Stop Recording" at bounding box center [409, 177] width 30 height 13
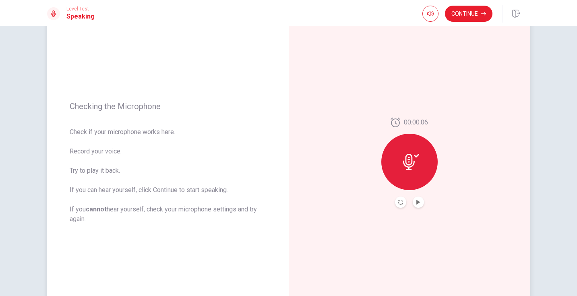
click at [418, 198] on button "Play Audio" at bounding box center [418, 201] width 11 height 11
click at [460, 17] on button "Continue" at bounding box center [469, 14] width 48 height 16
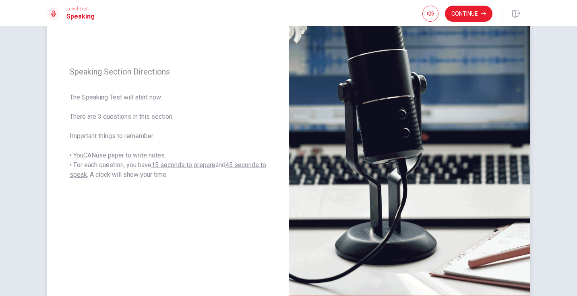
scroll to position [139, 0]
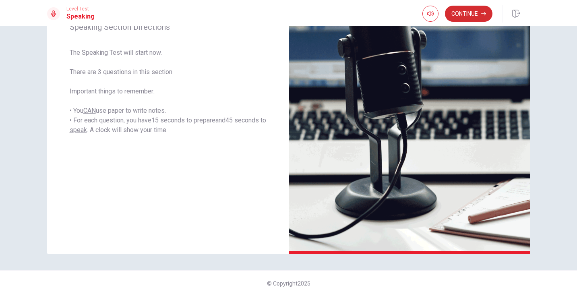
click at [465, 12] on button "Continue" at bounding box center [469, 14] width 48 height 16
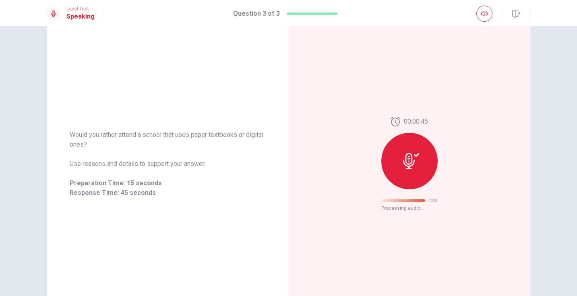
scroll to position [0, 0]
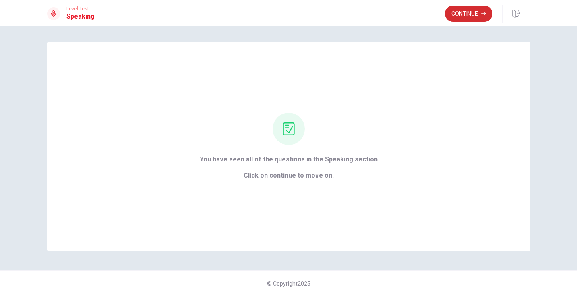
click at [462, 9] on button "Continue" at bounding box center [469, 14] width 48 height 16
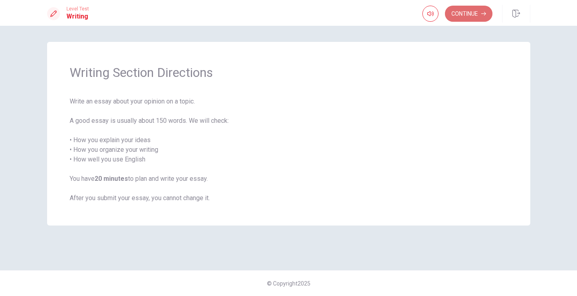
click at [456, 12] on button "Continue" at bounding box center [469, 14] width 48 height 16
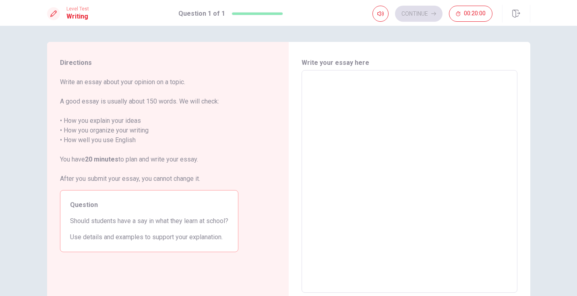
click at [368, 134] on textarea at bounding box center [409, 181] width 205 height 209
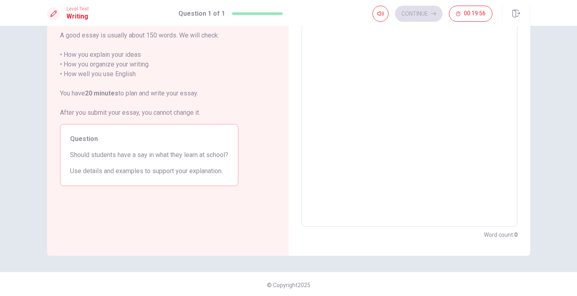
scroll to position [66, 0]
drag, startPoint x: 94, startPoint y: 153, endPoint x: 129, endPoint y: 153, distance: 35.0
click at [129, 153] on span "Should students have a say in what they learn at school?" at bounding box center [149, 155] width 158 height 10
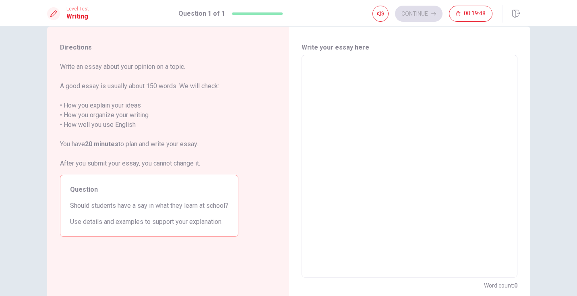
scroll to position [15, 0]
click at [401, 110] on textarea at bounding box center [409, 166] width 205 height 209
click at [72, 108] on span "Write an essay about your opinion on a topic. A good essay is usually about 150…" at bounding box center [149, 115] width 178 height 106
drag, startPoint x: 119, startPoint y: 114, endPoint x: 139, endPoint y: 106, distance: 22.1
click at [119, 114] on span "Write an essay about your opinion on a topic. A good essay is usually about 150…" at bounding box center [149, 115] width 178 height 106
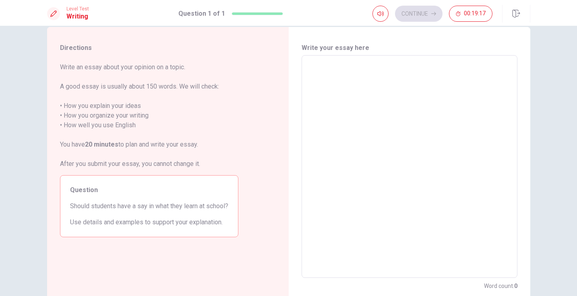
click at [227, 95] on span "Write an essay about your opinion on a topic. A good essay is usually about 150…" at bounding box center [149, 115] width 178 height 106
click at [164, 84] on span "Write an essay about your opinion on a topic. A good essay is usually about 150…" at bounding box center [149, 115] width 178 height 106
click at [132, 204] on span "Should students have a say in what they learn at school?" at bounding box center [149, 206] width 158 height 10
drag, startPoint x: 124, startPoint y: 207, endPoint x: 232, endPoint y: 211, distance: 108.4
click at [227, 211] on div "Question Should students have a say in what they learn at school? Use details a…" at bounding box center [149, 206] width 178 height 62
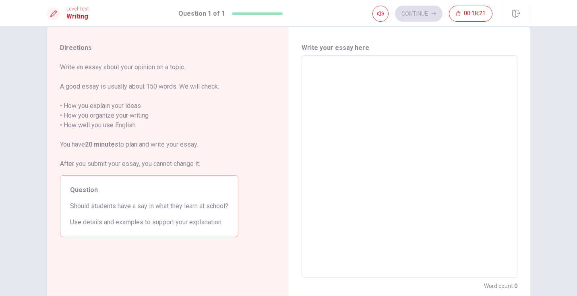
click at [335, 128] on textarea at bounding box center [409, 166] width 205 height 209
type textarea "i"
type textarea "x"
type textarea "I"
type textarea "x"
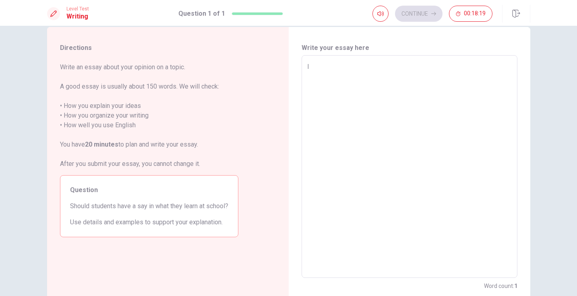
type textarea "I"
type textarea "x"
type textarea "I t"
type textarea "x"
type textarea "I th"
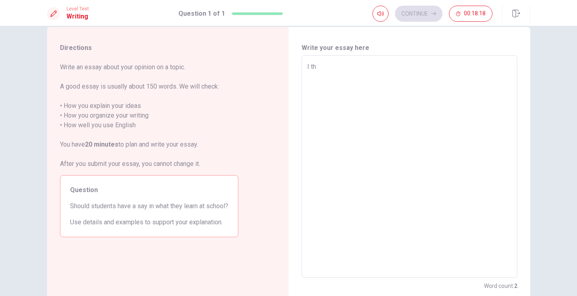
type textarea "x"
type textarea "I thi"
type textarea "x"
type textarea "I thin"
type textarea "x"
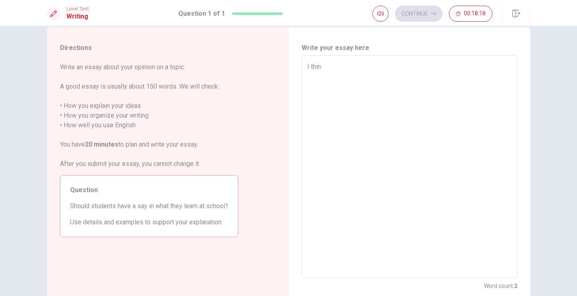
type textarea "I think"
type textarea "x"
type textarea "I think"
type textarea "x"
type textarea "I think s"
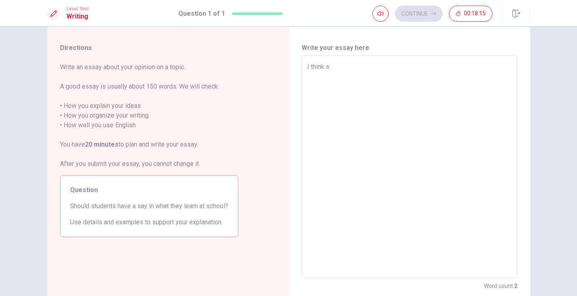
type textarea "x"
type textarea "I think sy"
type textarea "x"
type textarea "I think s"
type textarea "x"
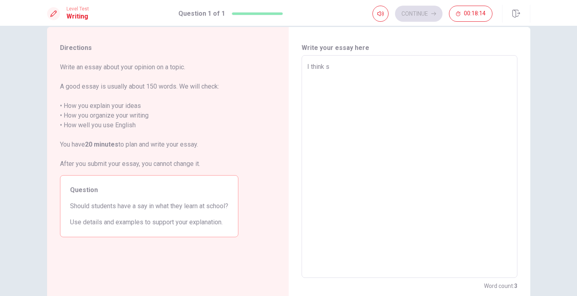
type textarea "I think st"
type textarea "x"
type textarea "I think sty"
type textarea "x"
type textarea "I think st"
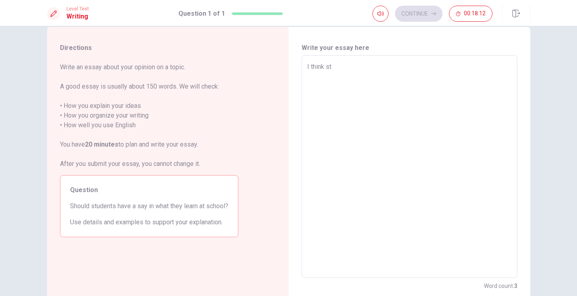
type textarea "x"
type textarea "I think stu"
type textarea "x"
type textarea "I think stud"
type textarea "x"
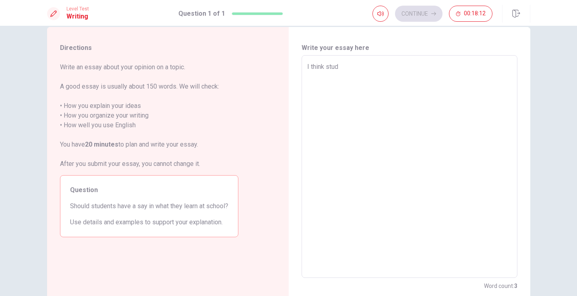
type textarea "I think stude"
type textarea "x"
type textarea "I think studen"
type textarea "x"
type textarea "I think student"
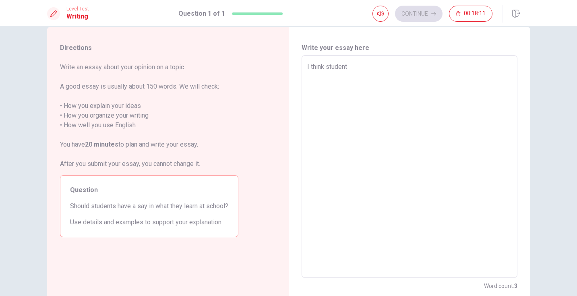
type textarea "x"
type textarea "I think students"
type textarea "x"
type textarea "I think students"
type textarea "x"
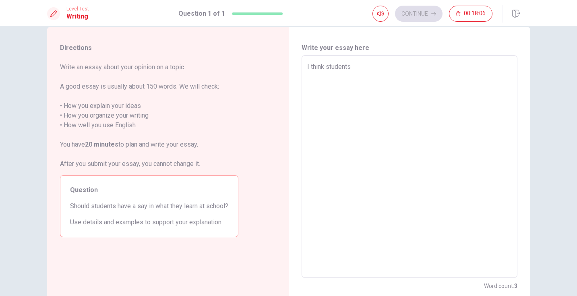
type textarea "I think students s"
type textarea "x"
type textarea "I think students sh"
type textarea "x"
type textarea "I think students sho"
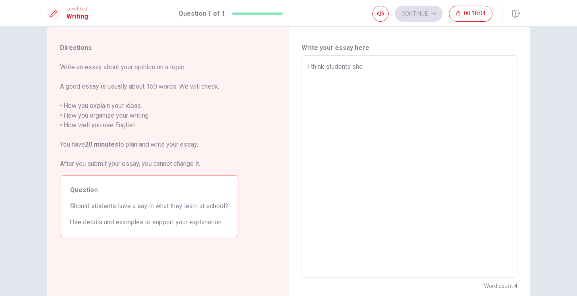
type textarea "x"
type textarea "I think students shou"
type textarea "x"
type textarea "I think students shoul"
type textarea "x"
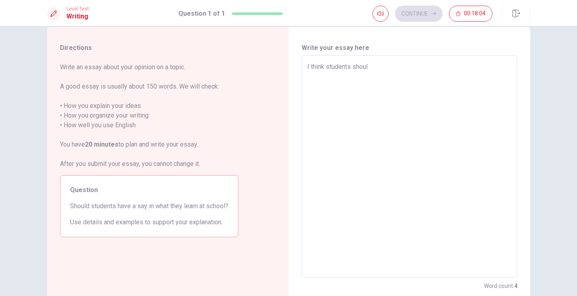
type textarea "I think students should"
type textarea "x"
type textarea "I think students should"
type textarea "x"
type textarea "I think students should h"
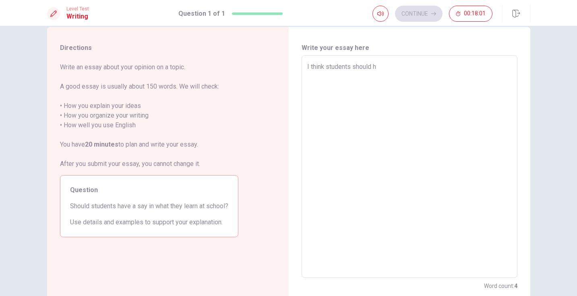
type textarea "x"
type textarea "I think students should hv"
type textarea "x"
type textarea "I think students should hve"
type textarea "x"
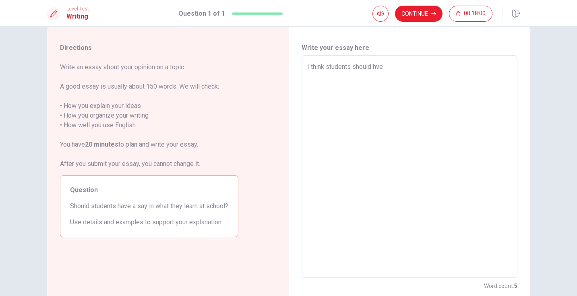
type textarea "I think students should hve"
type textarea "x"
type textarea "I think students should hve"
type textarea "x"
type textarea "I think students should hv"
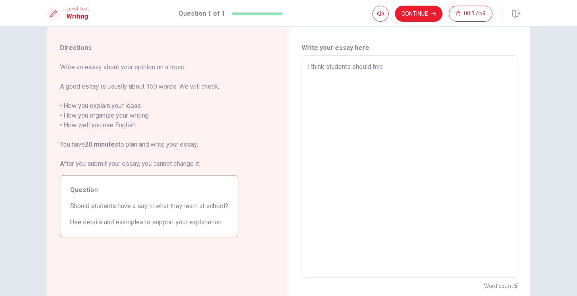
type textarea "x"
type textarea "I think students should h"
type textarea "x"
type textarea "I think students should ha"
type textarea "x"
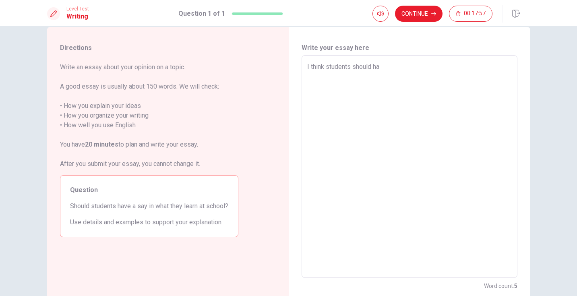
type textarea "I think students should hav"
type textarea "x"
type textarea "I think students should have"
type textarea "x"
type textarea "I think students should have"
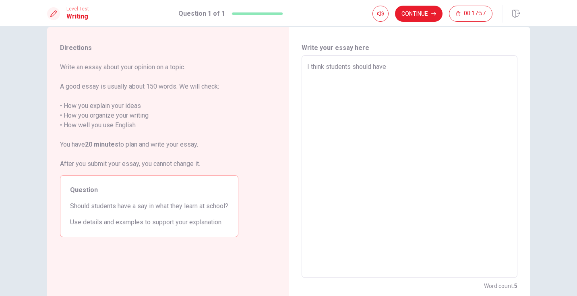
type textarea "x"
type textarea "I think students should have s"
type textarea "x"
type textarea "I think students should have sa"
type textarea "x"
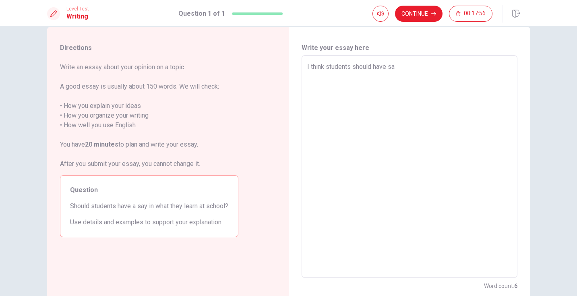
type textarea "I think students should have say"
type textarea "x"
type textarea "I think students should have say"
type textarea "x"
type textarea "I think students should have say i"
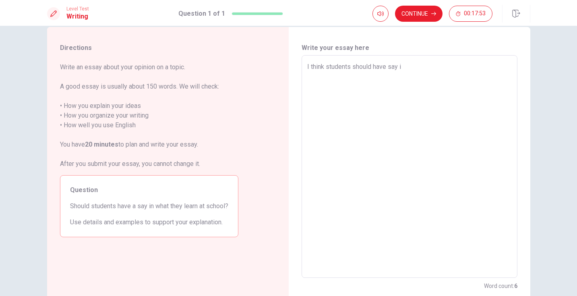
type textarea "x"
type textarea "I think students should have say in"
type textarea "x"
type textarea "I think students should have say in"
type textarea "x"
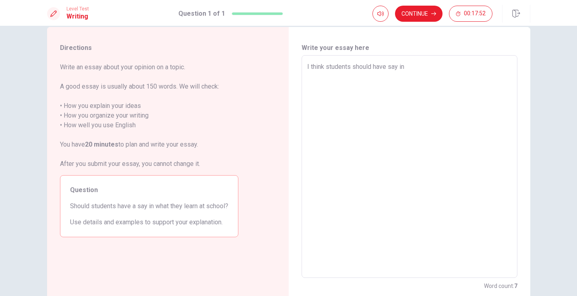
type textarea "I think students should have say in w"
type textarea "x"
type textarea "I think students should have say in wh"
type textarea "x"
type textarea "I think students should have say in wha"
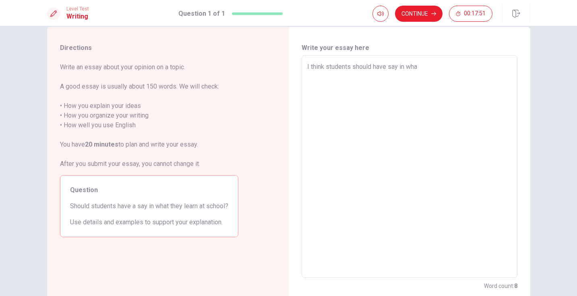
type textarea "x"
type textarea "I think students should have say in what"
type textarea "x"
type textarea "I think students should have say in what"
type textarea "x"
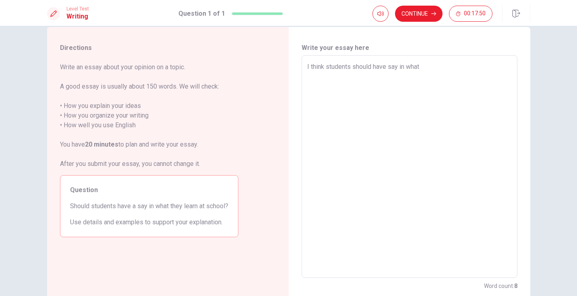
type textarea "I think students should have say in what t"
type textarea "x"
type textarea "I think students should have say in what th"
type textarea "x"
type textarea "I think students should have say in what the"
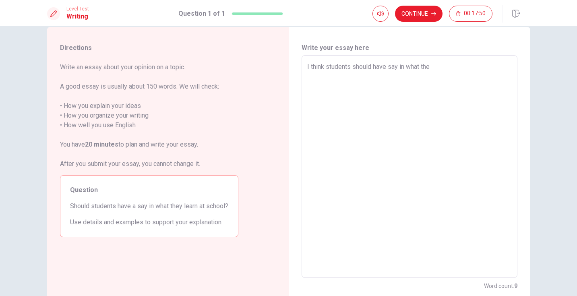
type textarea "x"
type textarea "I think students should have say in what they"
type textarea "x"
type textarea "I think students should have say in what they"
type textarea "x"
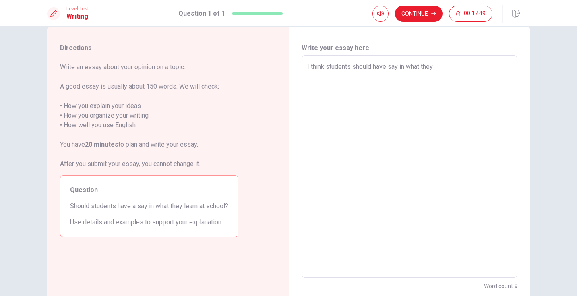
type textarea "I think students should have say in what they l"
type textarea "x"
type textarea "I think students should have say in what they le"
type textarea "x"
type textarea "I think students should have say in what they lea"
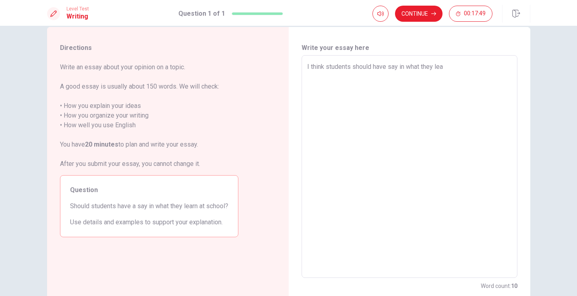
type textarea "x"
type textarea "I think students should have say in what they [PERSON_NAME]"
type textarea "x"
type textarea "I think students should have say in what they learn"
type textarea "x"
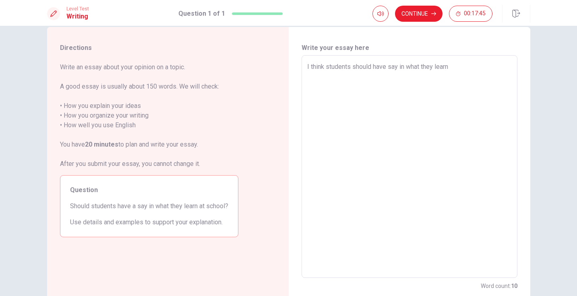
type textarea "I think students should have say in what they learn"
type textarea "x"
type textarea "I think students should have say in what they learn a"
type textarea "x"
type textarea "I think students should have say in what they learn at"
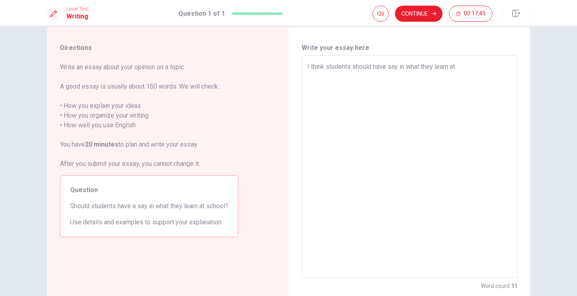
type textarea "x"
type textarea "I think students should have say in what they learn at"
type textarea "x"
type textarea "I think students should have say in what they learn at s"
type textarea "x"
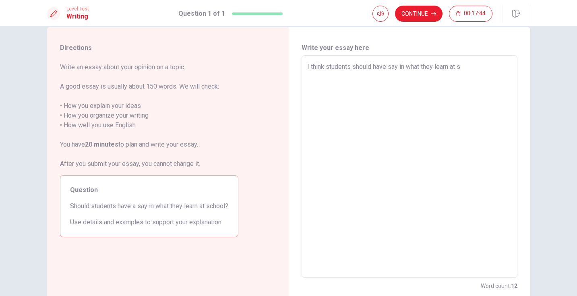
type textarea "I think students should have say in what they learn at [GEOGRAPHIC_DATA]"
type textarea "x"
type textarea "I think students should have say in what they learn at sch"
type textarea "x"
type textarea "I think students should have say in what they learn at scho"
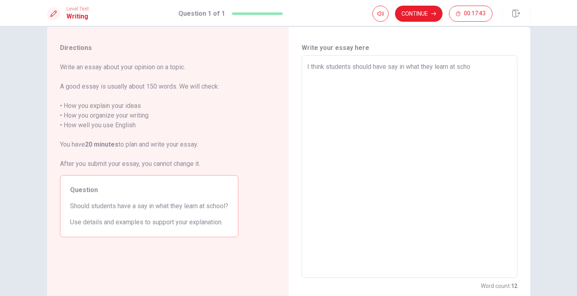
type textarea "x"
type textarea "I think students should have say in what they learn at schol"
type textarea "x"
type textarea "I think students should have say in what they learn at schol."
type textarea "x"
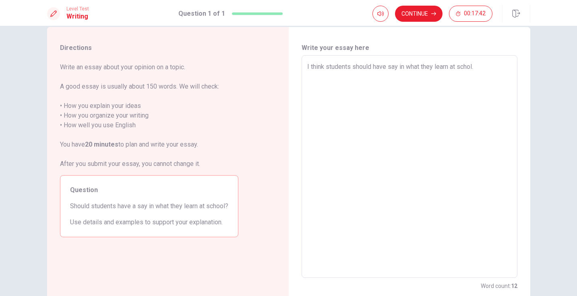
type textarea "I think students should have say in what they learn at schol."
type textarea "x"
type textarea "I think students should have say in what they learn at schol."
type textarea "x"
type textarea "I think students should have say in what they learn at schol. F"
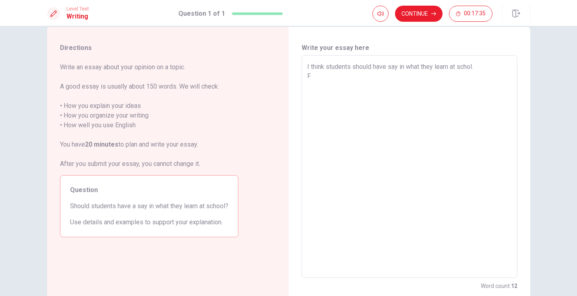
type textarea "x"
type textarea "I think students should have say in what they learn at schol. Fi"
type textarea "x"
type textarea "I think students should have say in what they learn at schol. Fir"
type textarea "x"
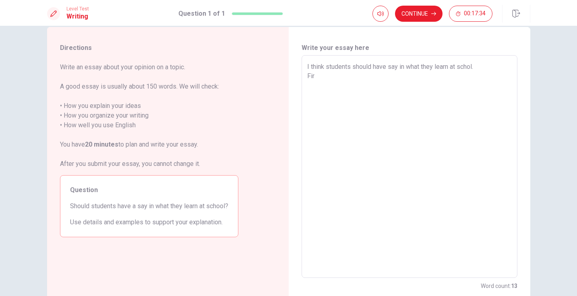
type textarea "I think students should have say in what they learn at schol. Fi"
type textarea "x"
type textarea "I think students should have say in what they learn at schol. F"
type textarea "x"
type textarea "I think students should have say in what they learn at schol."
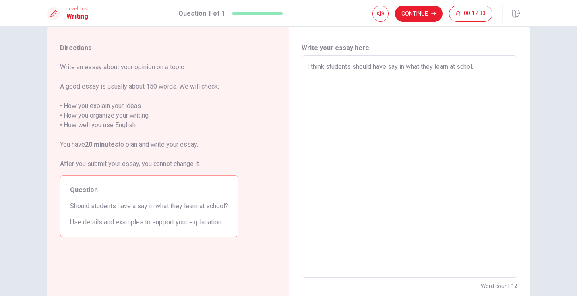
type textarea "x"
type textarea "I think students should have say in what they learn at schol. F"
type textarea "x"
type textarea "I think students should have say in what they learn at schol. Fi"
type textarea "x"
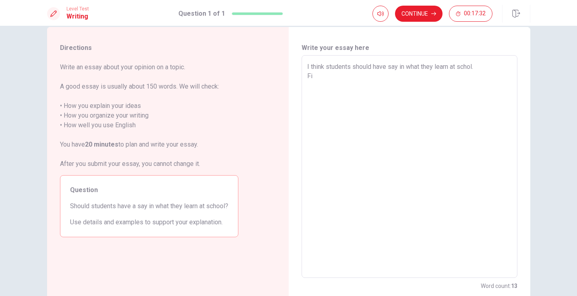
type textarea "I think students should have say in what they learn at schol. Fir"
type textarea "x"
type textarea "I think students should have say in what they learn at schol. Firs"
type textarea "x"
type textarea "I think students should have say in what they learn at schol. First"
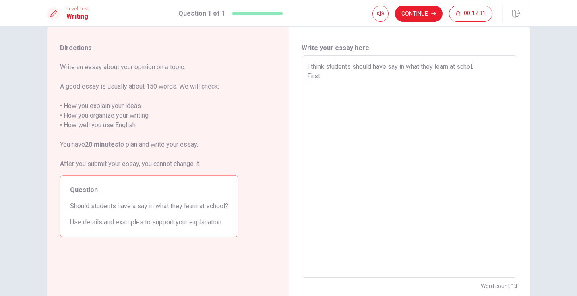
type textarea "x"
type textarea "I think students should have say in what they learn at schol. First,"
type textarea "x"
type textarea "I think students should have say in what they learn at schol. First,"
type textarea "x"
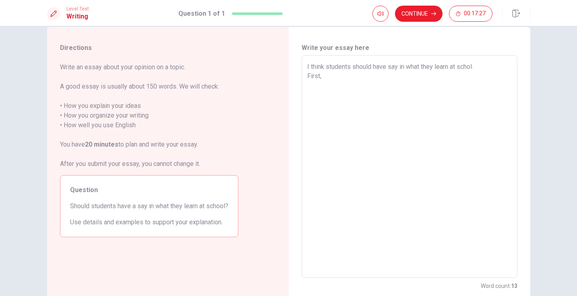
type textarea "I think students should have say in what they learn at schol. First, a"
type textarea "x"
type textarea "I think students should have say in what they learn at schol. First, al"
type textarea "x"
type textarea "I think students should have say in what they learn at schol. First, all"
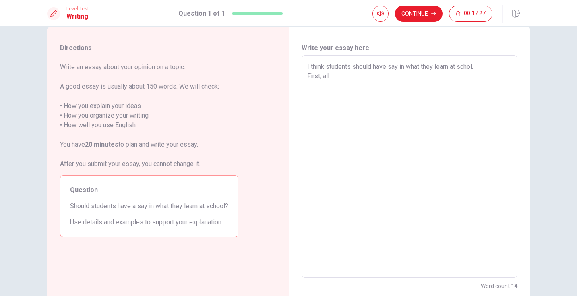
type textarea "x"
type textarea "I think students should have say in what they learn at schol. First, allo"
type textarea "x"
type textarea "I think students should have say in what they learn at schol. First, allow"
type textarea "x"
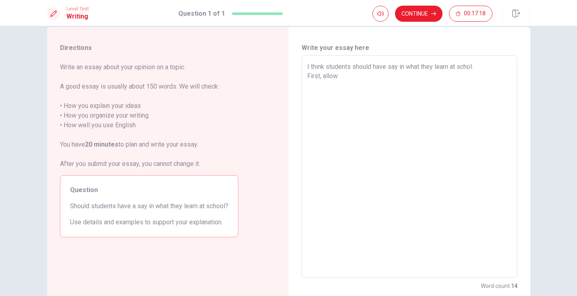
type textarea "I think students should have say in what they learn at schol. First, allowi"
type textarea "x"
type textarea "I think students should have say in what they learn at schol. First, allowin"
type textarea "x"
type textarea "I think students should have say in what they learn at schol. First, allowing"
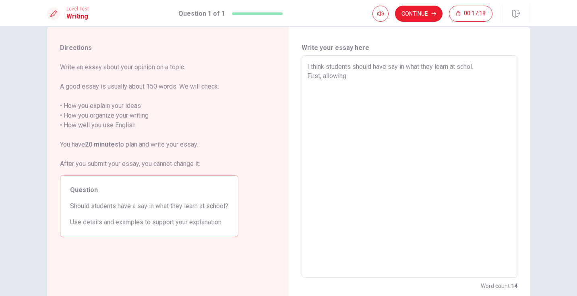
type textarea "x"
type textarea "I think students should have say in what they learn at schol. First, allowing"
type textarea "x"
type textarea "I think students should have say in what they learn at schol. First, allowing"
type textarea "x"
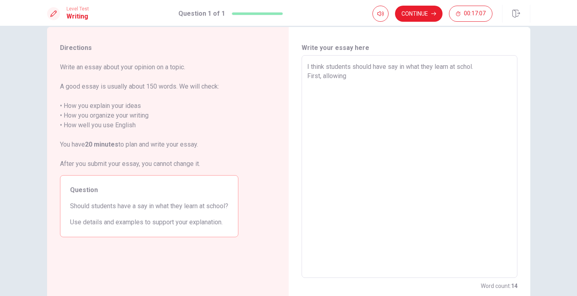
type textarea "I think students should have say in what they learn at schol. First, allowin"
type textarea "x"
type textarea "I think students should have say in what they learn at schol. First, allowi"
type textarea "x"
type textarea "I think students should have say in what they learn at schol. First, allow"
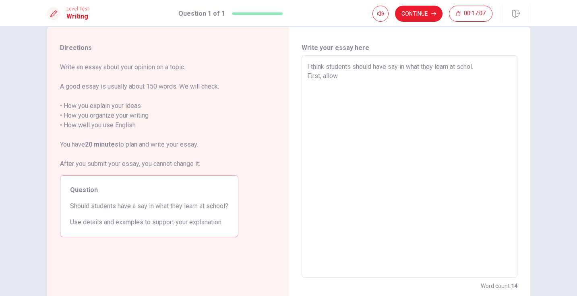
type textarea "x"
click at [320, 78] on textarea "I think students should have say in what they learn at schol. First, when stude…" at bounding box center [409, 166] width 205 height 209
click at [392, 81] on textarea "I think students should have say in what they learn at schol. when students can…" at bounding box center [409, 166] width 205 height 209
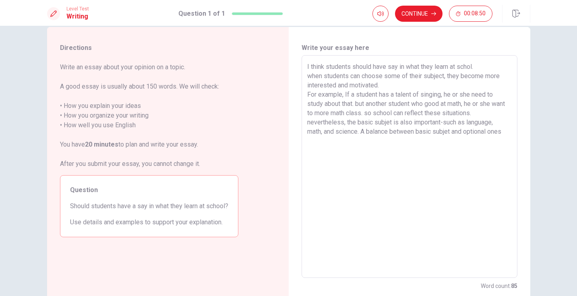
click at [389, 122] on textarea "I think students should have say in what they learn at schol. when students can…" at bounding box center [409, 166] width 205 height 209
click at [450, 130] on textarea "I think students should have say in what they learn at schol. when students can…" at bounding box center [409, 166] width 205 height 209
click at [478, 141] on textarea "I think students should have say in what they learn at schol. when students can…" at bounding box center [409, 166] width 205 height 209
click at [466, 84] on textarea "I think students should have say in what they learn at schol. when students can…" at bounding box center [409, 166] width 205 height 209
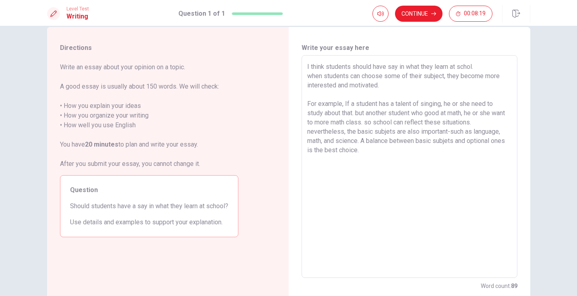
click at [492, 124] on textarea "I think students should have say in what they learn at schol. when students can…" at bounding box center [409, 166] width 205 height 209
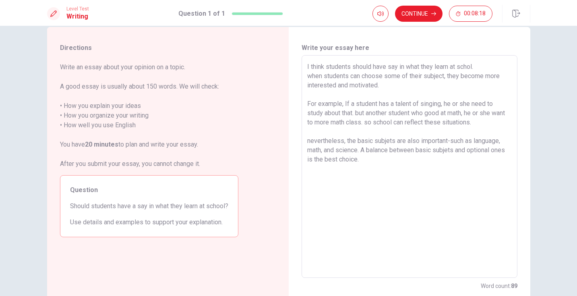
click at [432, 163] on textarea "I think students should have say in what they learn at schol. when students can…" at bounding box center [409, 166] width 205 height 209
click at [449, 160] on textarea "I think students should have say in what they learn at schol. when students can…" at bounding box center [409, 166] width 205 height 209
click at [451, 160] on textarea "I think students should have say in what they learn at schol. when students can…" at bounding box center [409, 166] width 205 height 209
click at [461, 161] on textarea "I think students should have say in what they learn at schol. when students can…" at bounding box center [409, 166] width 205 height 209
click at [452, 177] on textarea "I think students should have say in what they learn at schol. when students can…" at bounding box center [409, 166] width 205 height 209
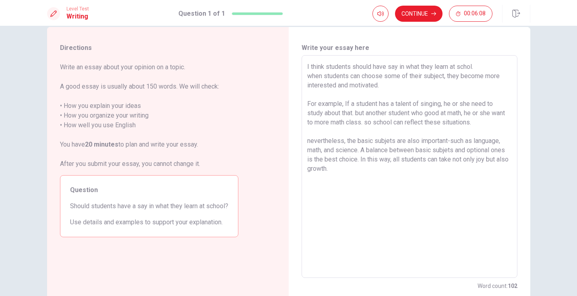
click at [474, 203] on textarea "I think students should have say in what they learn at schol. when students can…" at bounding box center [409, 166] width 205 height 209
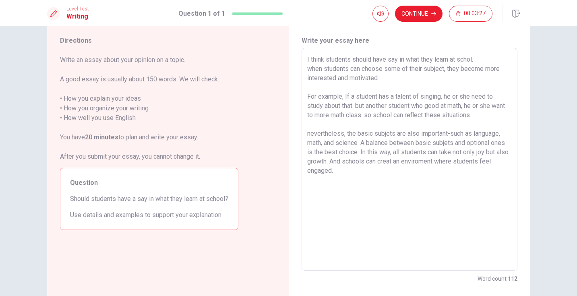
scroll to position [0, 0]
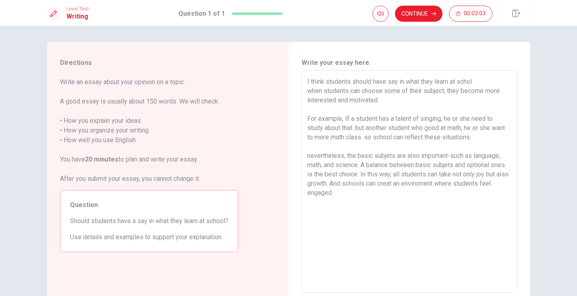
click at [385, 145] on textarea "I think students should have say in what they learn at schol. when students can…" at bounding box center [409, 181] width 205 height 209
click at [367, 91] on textarea "I think students should have say in what they learn at schol. when students can…" at bounding box center [409, 181] width 205 height 209
click at [381, 83] on textarea "I think students should have say in what they learn at schol. when students can…" at bounding box center [409, 181] width 205 height 209
click at [387, 83] on textarea "I think students should have say in what they learn at schol. when students can…" at bounding box center [409, 181] width 205 height 209
click at [401, 101] on textarea "I think students should have a say in what they learn at schol. when students c…" at bounding box center [409, 181] width 205 height 209
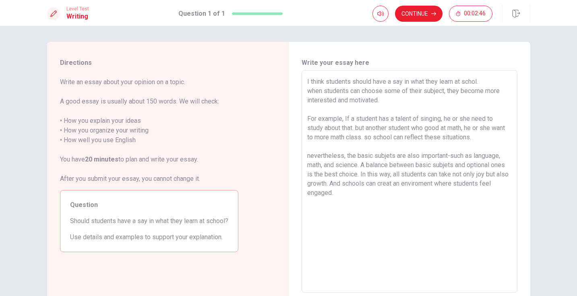
click at [351, 120] on textarea "I think students should have a say in what they learn at schol. when students c…" at bounding box center [409, 181] width 205 height 209
click at [363, 129] on textarea "I think students should have a say in what they learn at schol. when students c…" at bounding box center [409, 181] width 205 height 209
click at [381, 132] on textarea "I think students should have a say in what they learn at schol. when students c…" at bounding box center [409, 181] width 205 height 209
click at [403, 130] on textarea "I think students should have a say in what they learn at schol. when students c…" at bounding box center [409, 181] width 205 height 209
click at [421, 131] on textarea "I think students should have a say in what they learn at schol. when students c…" at bounding box center [409, 181] width 205 height 209
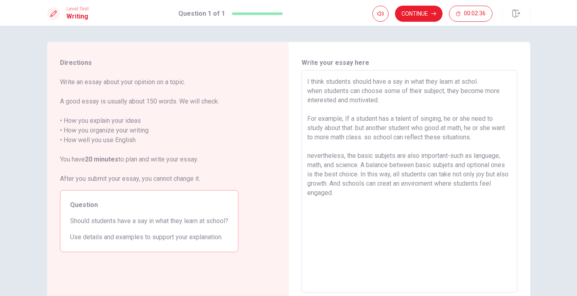
click at [436, 131] on textarea "I think students should have a say in what they learn at schol. when students c…" at bounding box center [409, 181] width 205 height 209
click at [445, 131] on textarea "I think students should have a say in what they learn at schol. when students c…" at bounding box center [409, 181] width 205 height 209
click at [455, 132] on textarea "I think students should have a say in what they learn at schol. when students c…" at bounding box center [409, 181] width 205 height 209
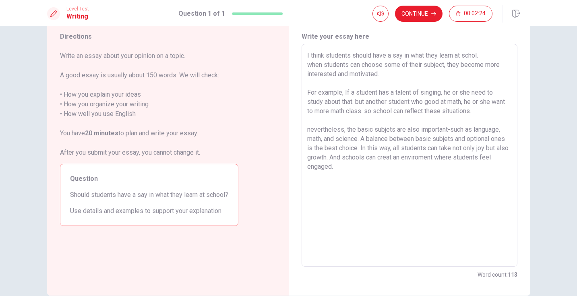
scroll to position [33, 0]
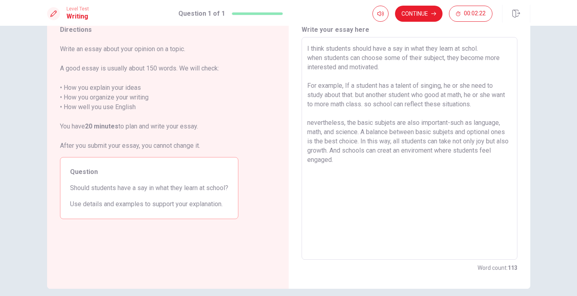
click at [407, 104] on textarea "I think students should have a say in what they learn at schol. when students c…" at bounding box center [409, 148] width 205 height 209
click at [421, 103] on textarea "I think students should have a say in what they learn at schol. when students c…" at bounding box center [409, 148] width 205 height 209
click at [504, 101] on textarea "I think students should have a say in what they learn at schol. when students c…" at bounding box center [409, 148] width 205 height 209
click at [383, 104] on textarea "I think students should have a say in what they learn at schol. when students c…" at bounding box center [409, 148] width 205 height 209
click at [502, 106] on textarea "I think students should have a say in what they learn at schol. when students c…" at bounding box center [409, 148] width 205 height 209
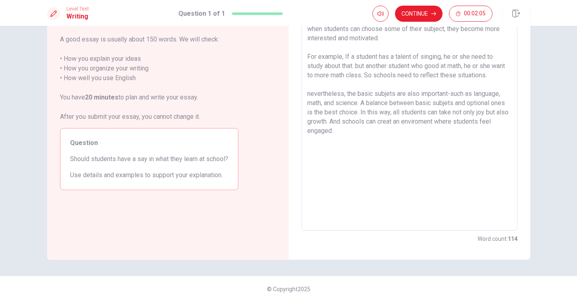
scroll to position [65, 0]
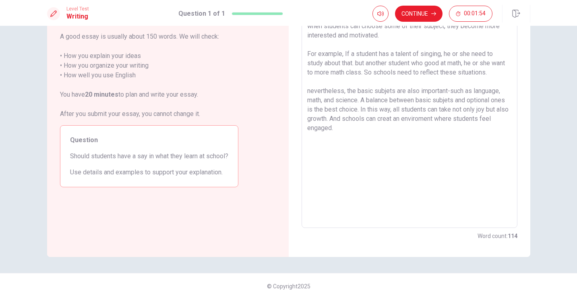
click at [387, 93] on textarea "I think students should have a say in what they learn at schol. when students c…" at bounding box center [409, 116] width 205 height 209
click at [449, 100] on textarea "I think students should have a say in what they learn at schol. when students c…" at bounding box center [409, 116] width 205 height 209
click at [482, 129] on textarea "I think students should have a say in what they learn at schol. when students c…" at bounding box center [409, 116] width 205 height 209
click at [312, 110] on textarea "I think students should have a say in what they learn at schol. when students c…" at bounding box center [409, 116] width 205 height 209
click at [325, 115] on textarea "I think students should have a say in what they learn at schol. when students c…" at bounding box center [409, 116] width 205 height 209
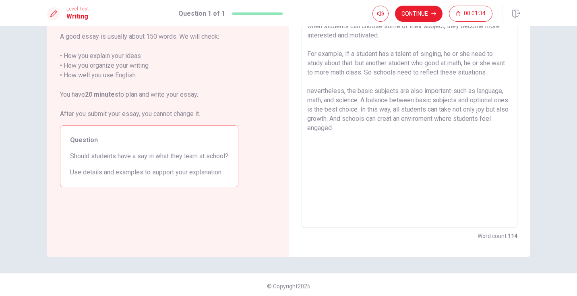
click at [337, 111] on textarea "I think students should have a say in what they learn at schol. when students c…" at bounding box center [409, 116] width 205 height 209
click at [366, 114] on textarea "I think students should have a say in what they learn at schol. when students c…" at bounding box center [409, 116] width 205 height 209
click at [384, 111] on textarea "I think students should have a say in what they learn at schol. when students c…" at bounding box center [409, 116] width 205 height 209
click at [416, 113] on textarea "I think students should have a say in what they learn at schol. when students c…" at bounding box center [409, 116] width 205 height 209
click at [439, 108] on textarea "I think students should have a say in what they learn at schol. when students c…" at bounding box center [409, 116] width 205 height 209
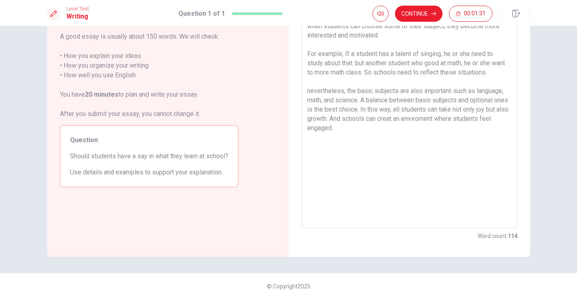
click at [471, 111] on textarea "I think students should have a say in what they learn at schol. when students c…" at bounding box center [409, 116] width 205 height 209
click at [406, 129] on textarea "I think students should have a say in what they learn at schol. when students c…" at bounding box center [409, 116] width 205 height 209
click at [491, 111] on textarea "I think students should have a say in what they learn at schol. when students c…" at bounding box center [409, 116] width 205 height 209
click at [314, 118] on textarea "I think students should have a say in what they learn at schol. when students c…" at bounding box center [409, 116] width 205 height 209
click at [333, 120] on textarea "I think students should have a say in what they learn at schol. when students c…" at bounding box center [409, 116] width 205 height 209
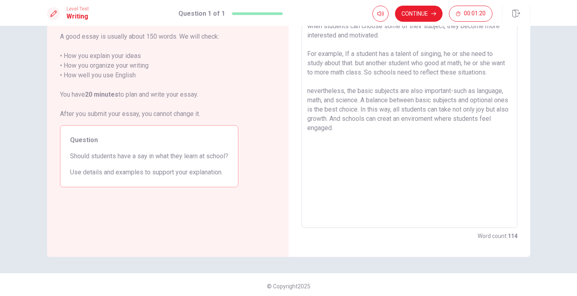
click at [385, 115] on textarea "I think students should have a say in what they learn at schol. when students c…" at bounding box center [409, 116] width 205 height 209
click at [363, 117] on textarea "I think students should have a say in what they learn at schol. when students c…" at bounding box center [409, 116] width 205 height 209
click at [378, 122] on textarea "I think students should have a say in what they learn at schol. when students c…" at bounding box center [409, 116] width 205 height 209
click at [371, 120] on textarea "I think students should have a say in what they learn at schol. when students c…" at bounding box center [409, 116] width 205 height 209
click at [375, 128] on textarea "I think students should have a say in what they learn at schol. when students c…" at bounding box center [409, 116] width 205 height 209
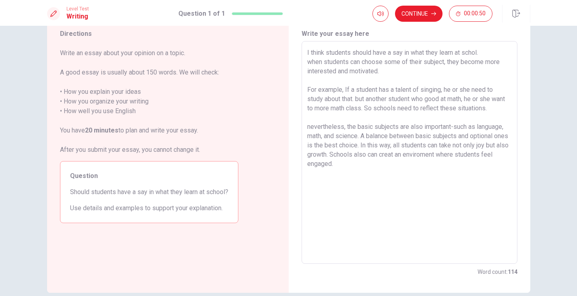
scroll to position [30, 0]
click at [366, 182] on textarea "I think students should have a say in what they learn at schol. when students c…" at bounding box center [409, 151] width 205 height 209
click at [346, 183] on textarea "I think students should have a say in what they learn at schol. when students c…" at bounding box center [409, 151] width 205 height 209
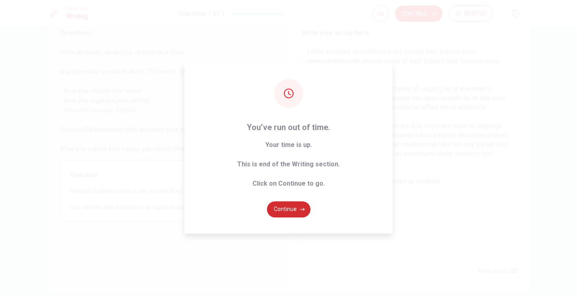
click at [285, 210] on button "Continue" at bounding box center [288, 209] width 43 height 16
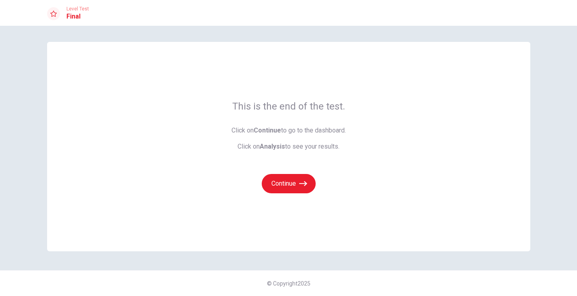
scroll to position [0, 0]
click at [293, 182] on button "Continue" at bounding box center [289, 183] width 54 height 19
